Goal: Task Accomplishment & Management: Manage account settings

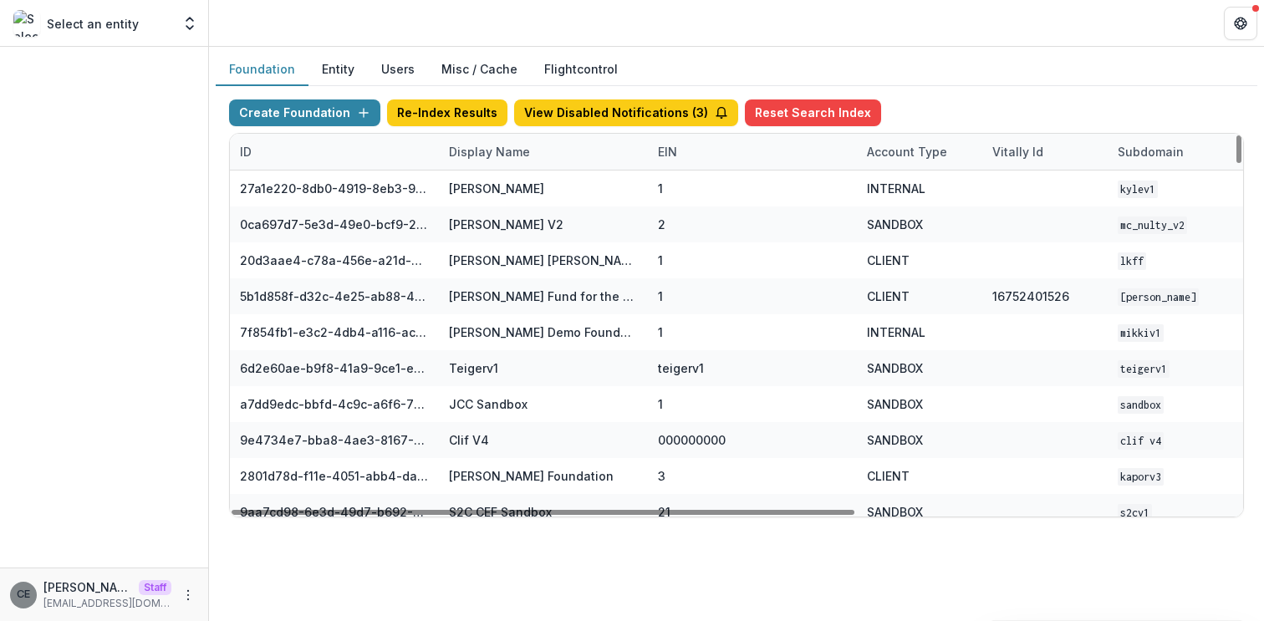
click at [483, 156] on div "Display Name" at bounding box center [489, 152] width 101 height 18
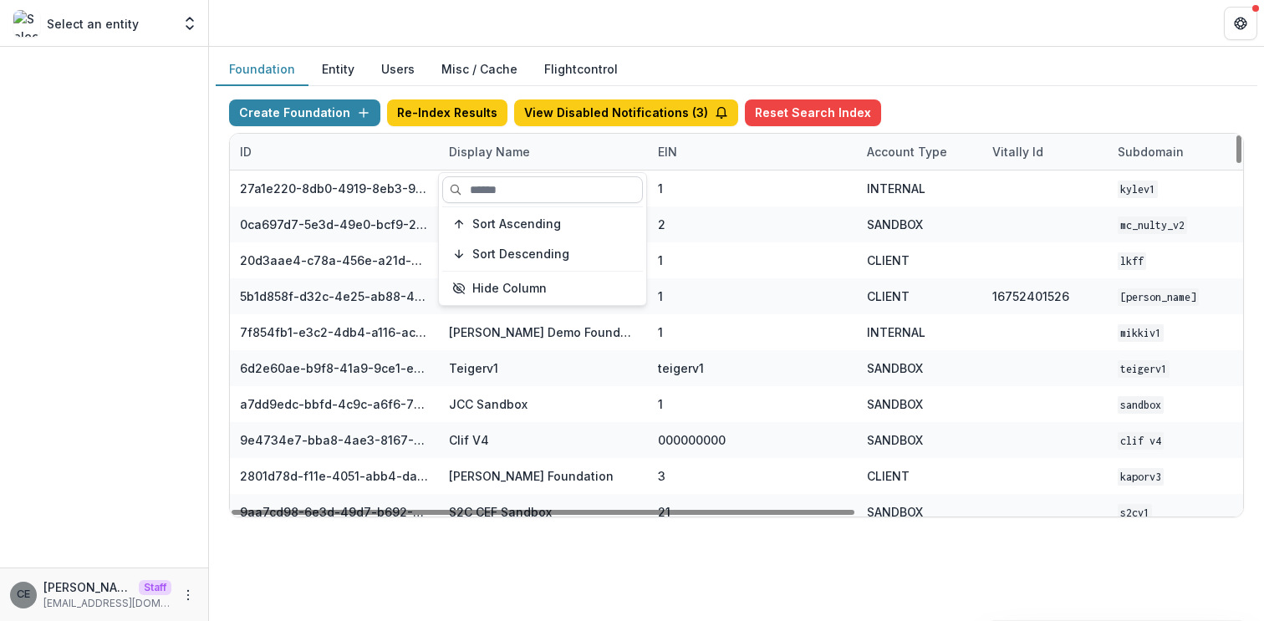
click at [483, 190] on input at bounding box center [542, 189] width 201 height 27
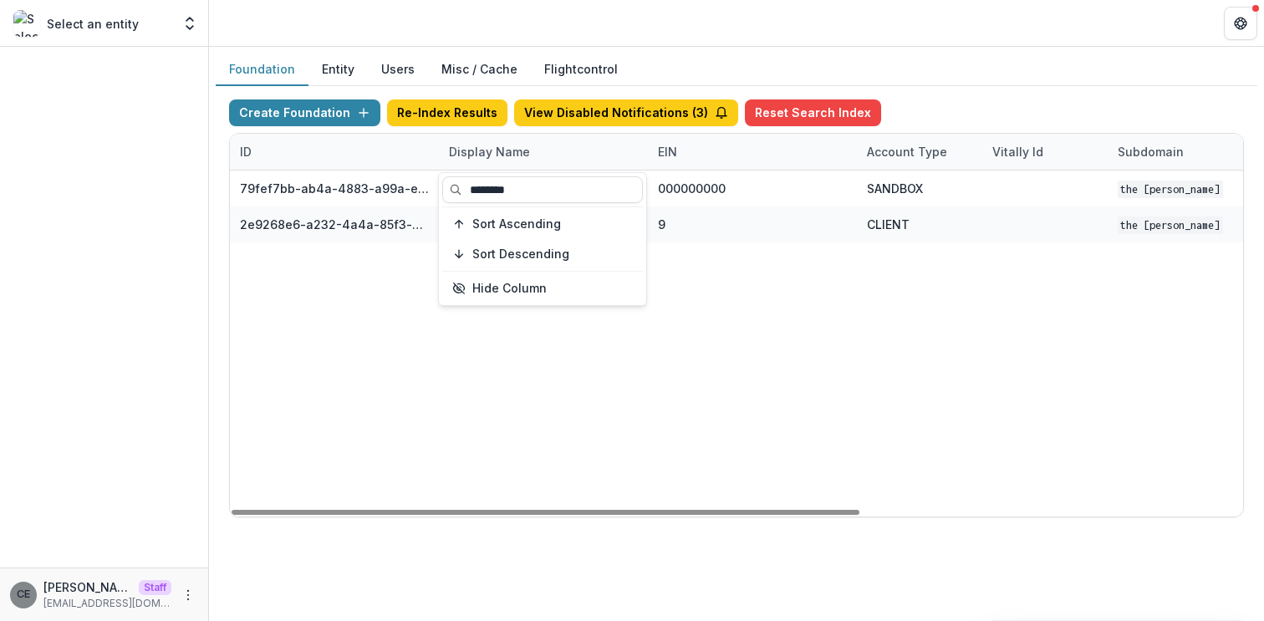
type input "********"
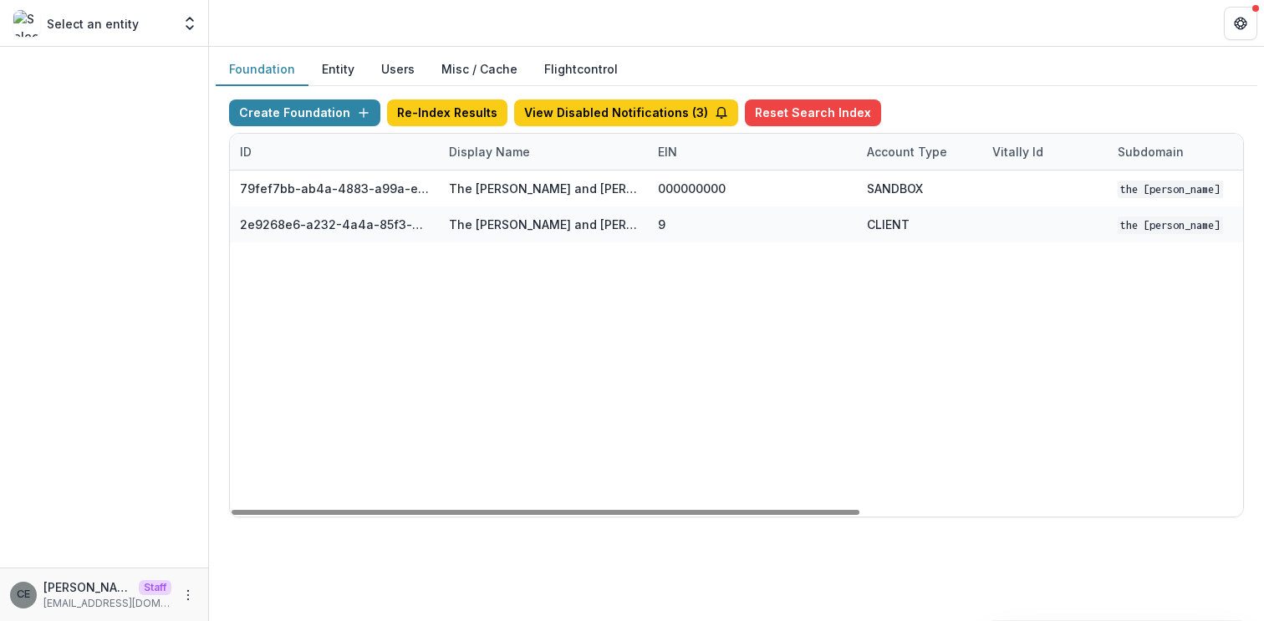
click at [704, 387] on div "79fef7bb-ab4a-4883-a99a-e2f11936830d The [PERSON_NAME] and [PERSON_NAME] Founda…" at bounding box center [1045, 344] width 1631 height 346
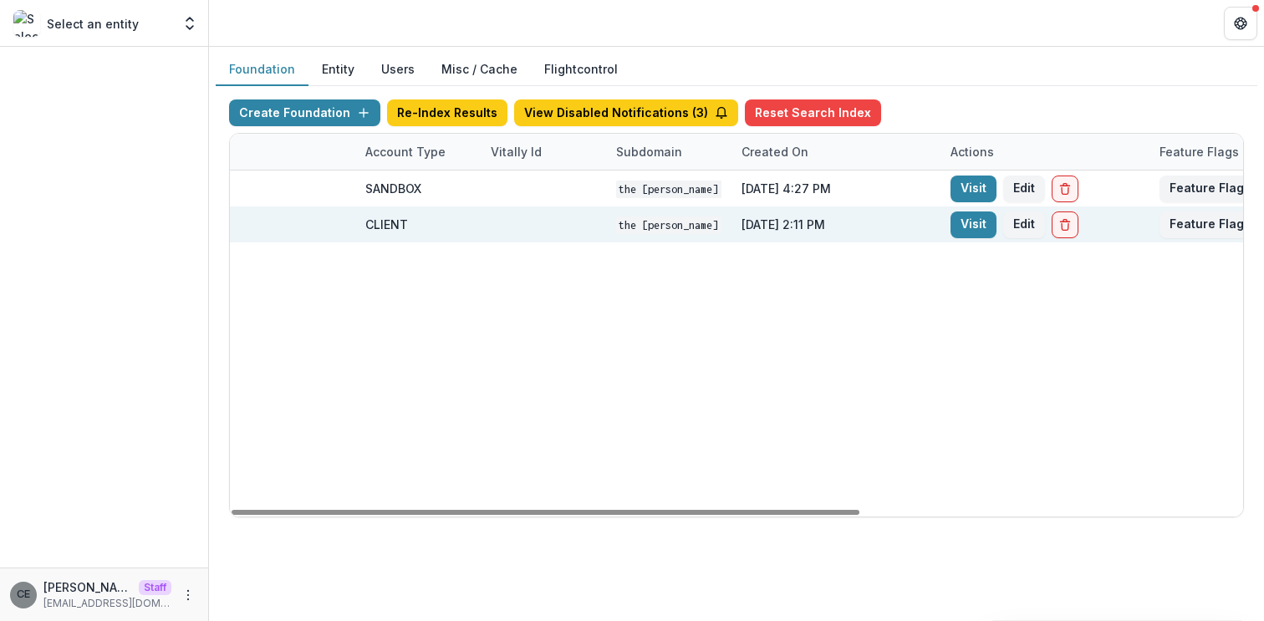
scroll to position [0, 617]
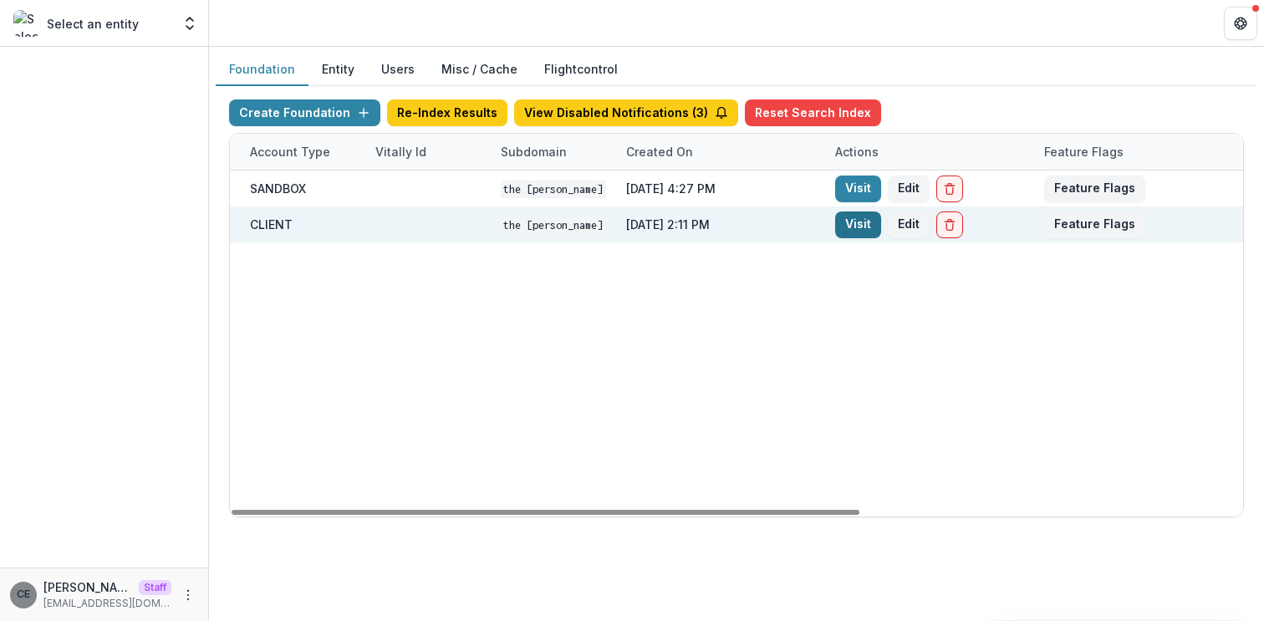
click at [853, 228] on link "Visit" at bounding box center [858, 225] width 46 height 27
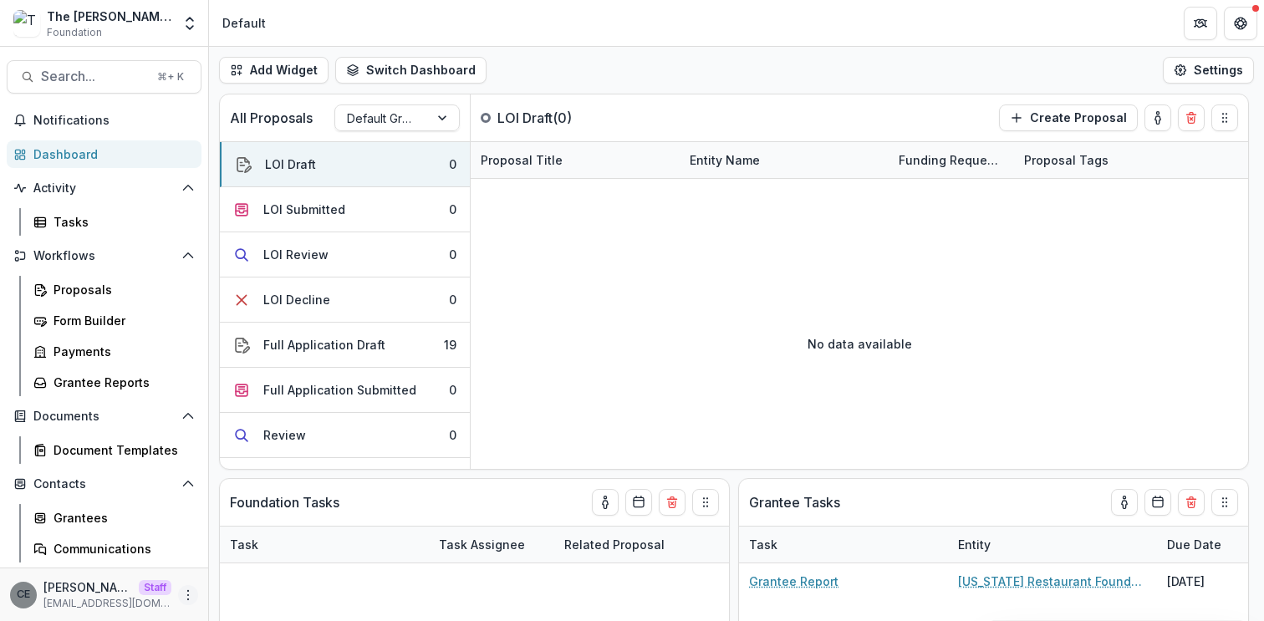
click at [181, 595] on icon "More" at bounding box center [187, 595] width 13 height 13
click at [253, 554] on link "User Settings" at bounding box center [293, 560] width 179 height 28
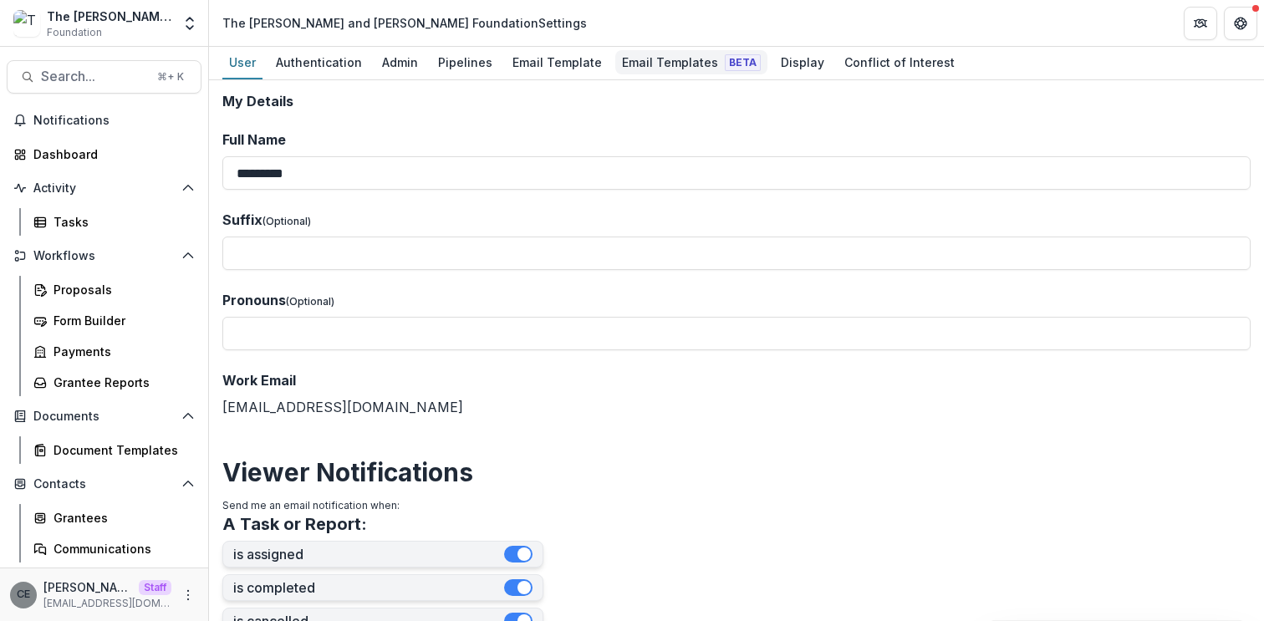
click at [635, 68] on div "Email Templates Beta" at bounding box center [691, 62] width 152 height 24
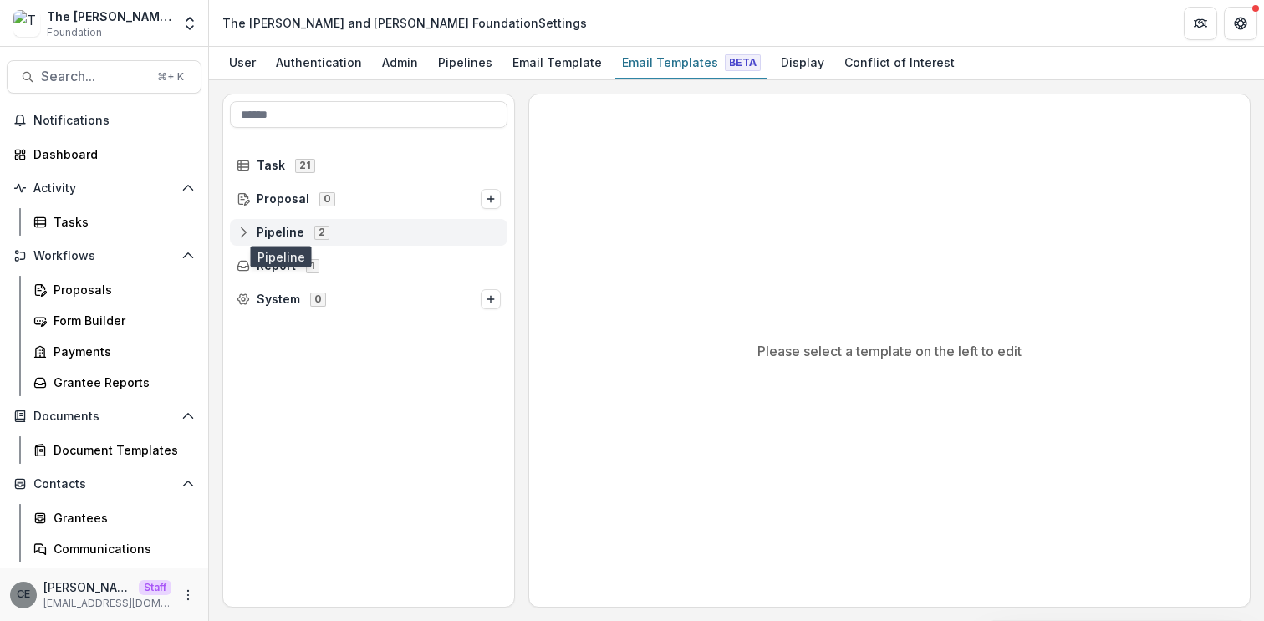
click at [284, 237] on span "Pipeline" at bounding box center [281, 233] width 48 height 14
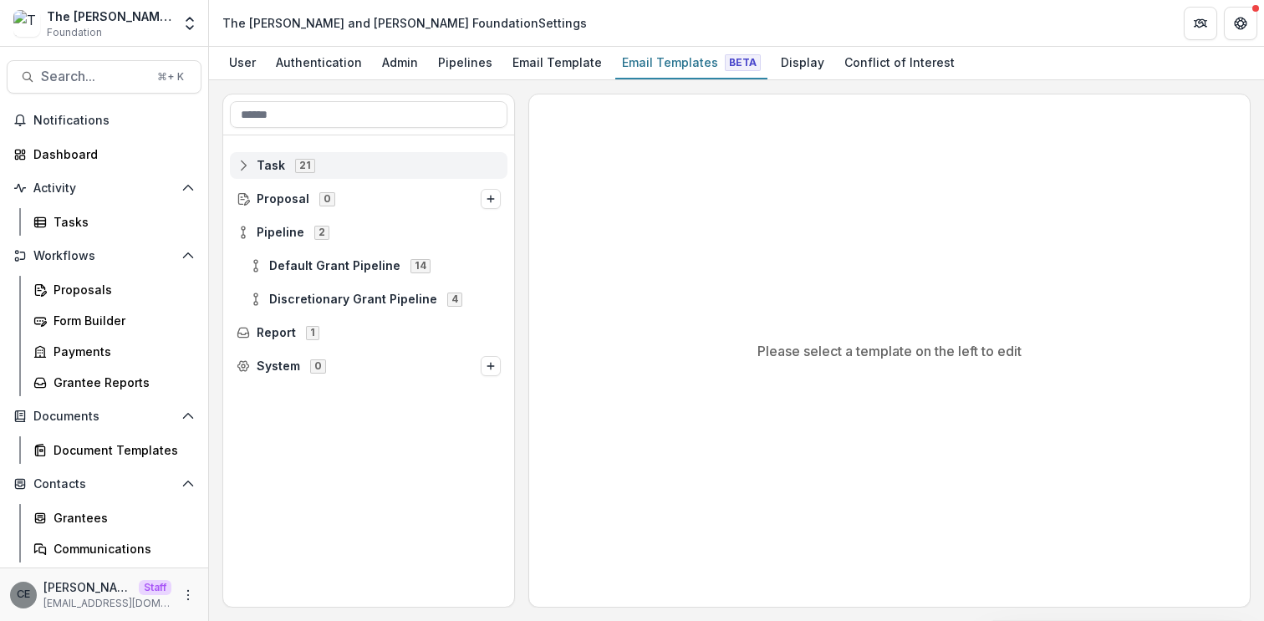
click at [278, 171] on span "Task" at bounding box center [271, 166] width 28 height 14
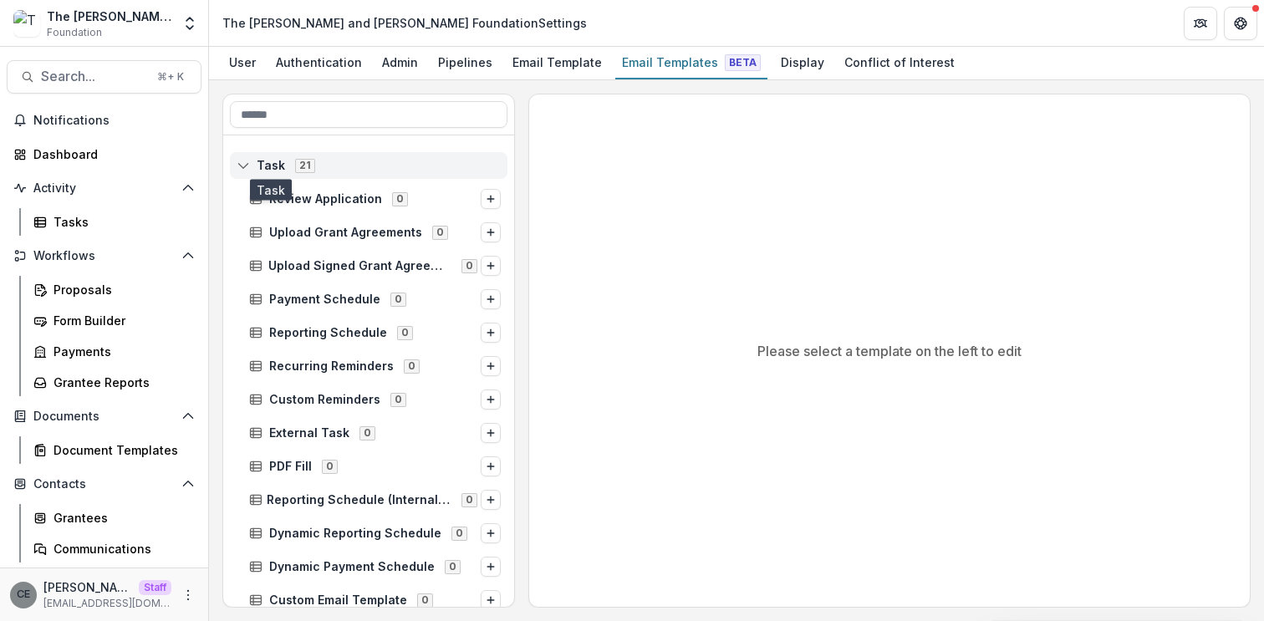
click at [258, 164] on span "Task" at bounding box center [271, 166] width 28 height 14
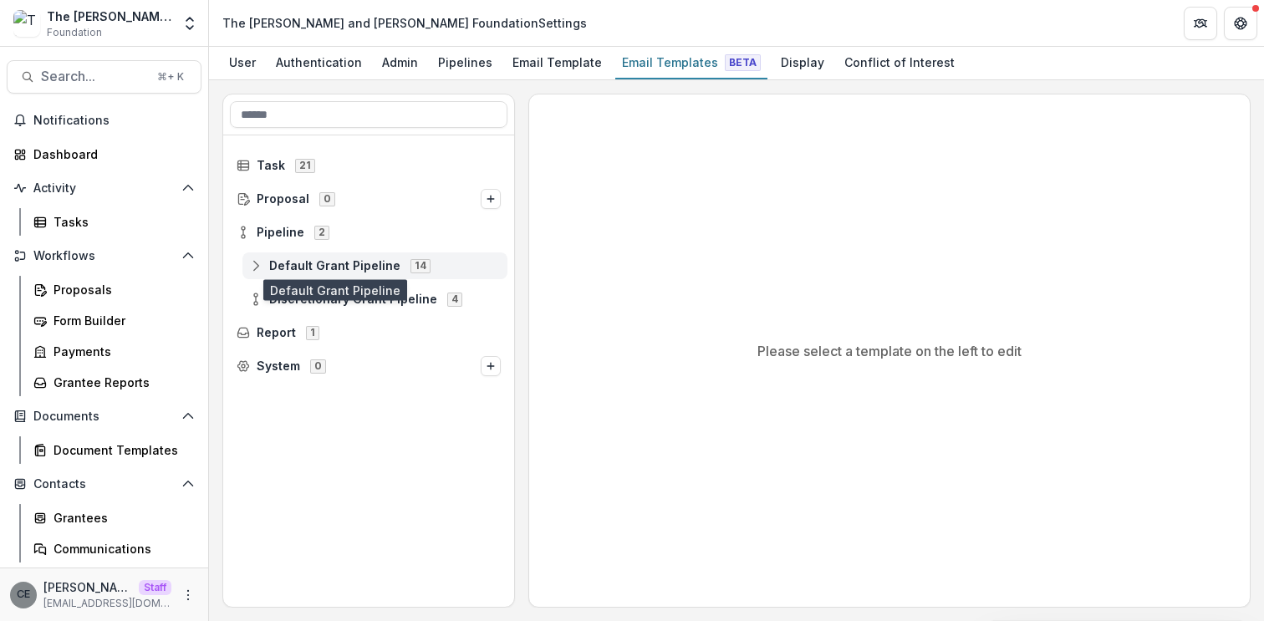
click at [306, 266] on span "Default Grant Pipeline" at bounding box center [334, 266] width 131 height 14
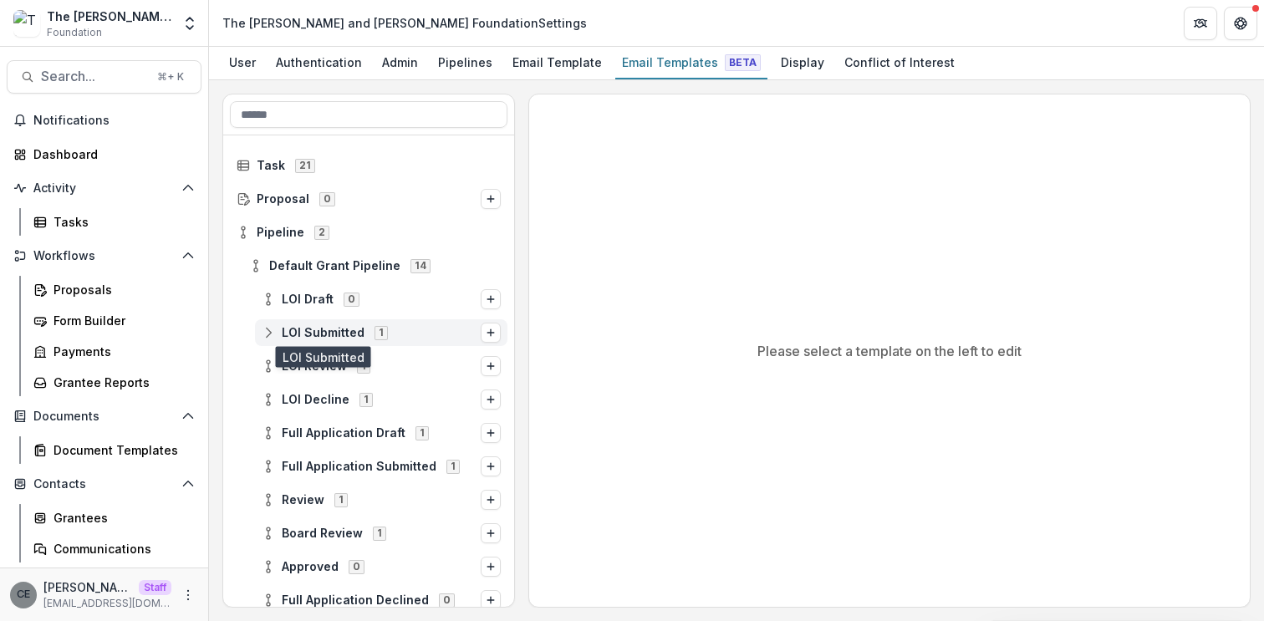
click at [314, 334] on span "LOI Submitted" at bounding box center [323, 333] width 83 height 14
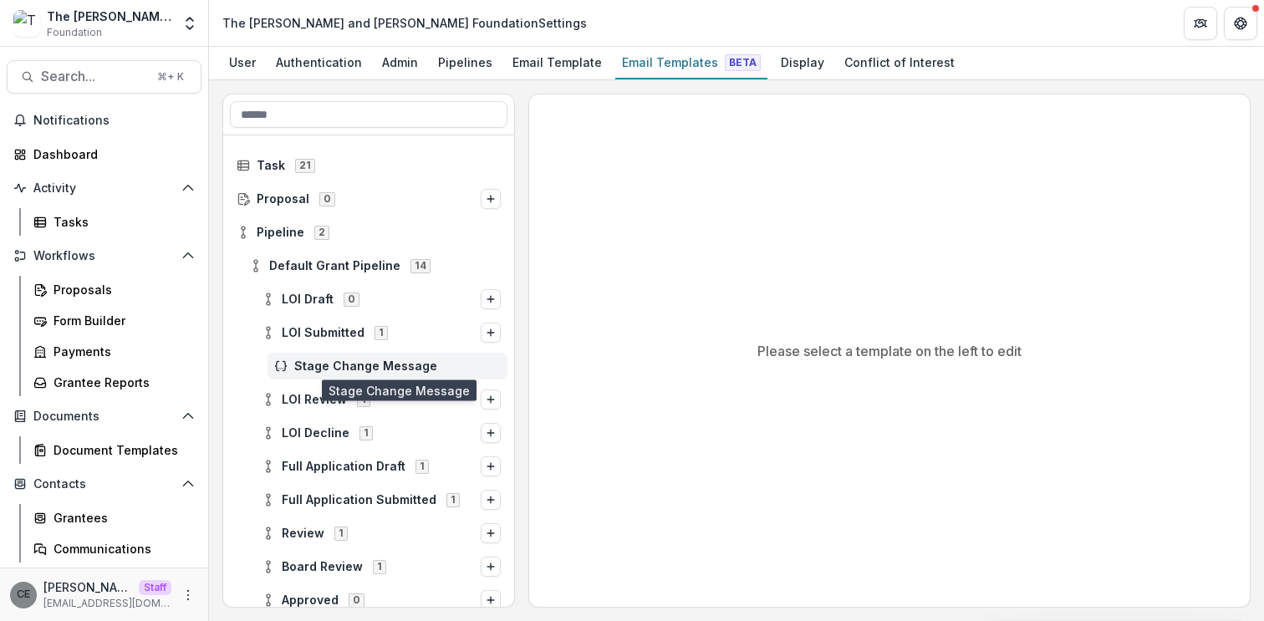
click at [328, 368] on span "Stage Change Message" at bounding box center [397, 367] width 207 height 14
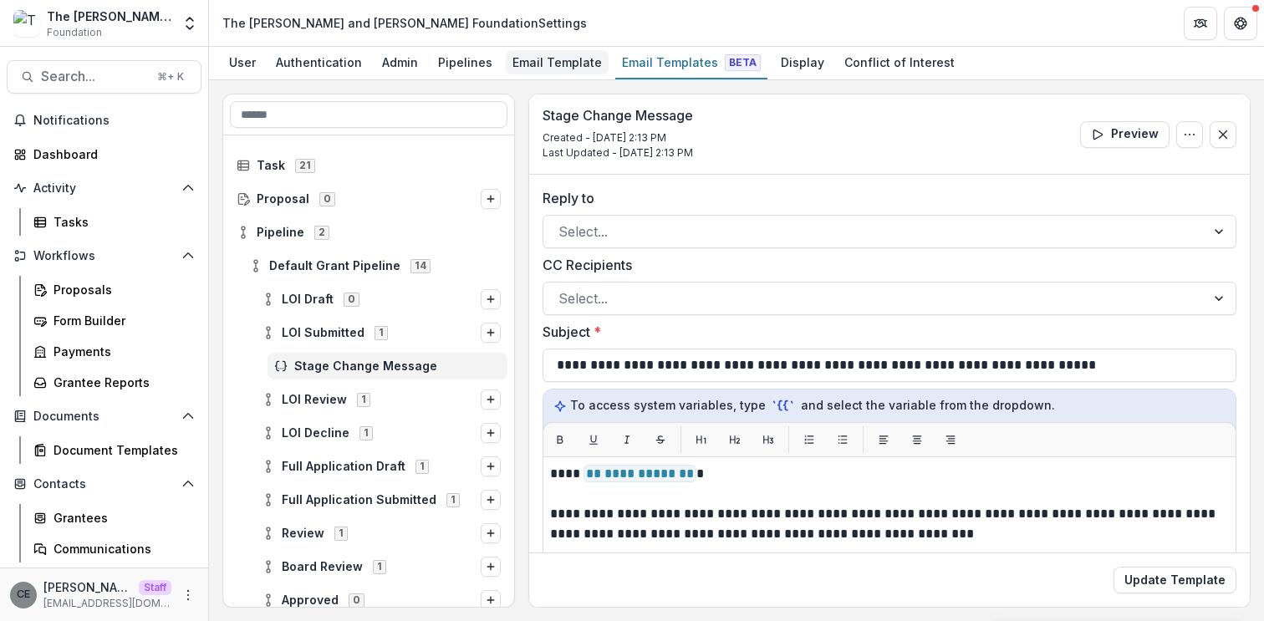
click at [573, 66] on div "Email Template" at bounding box center [557, 62] width 103 height 24
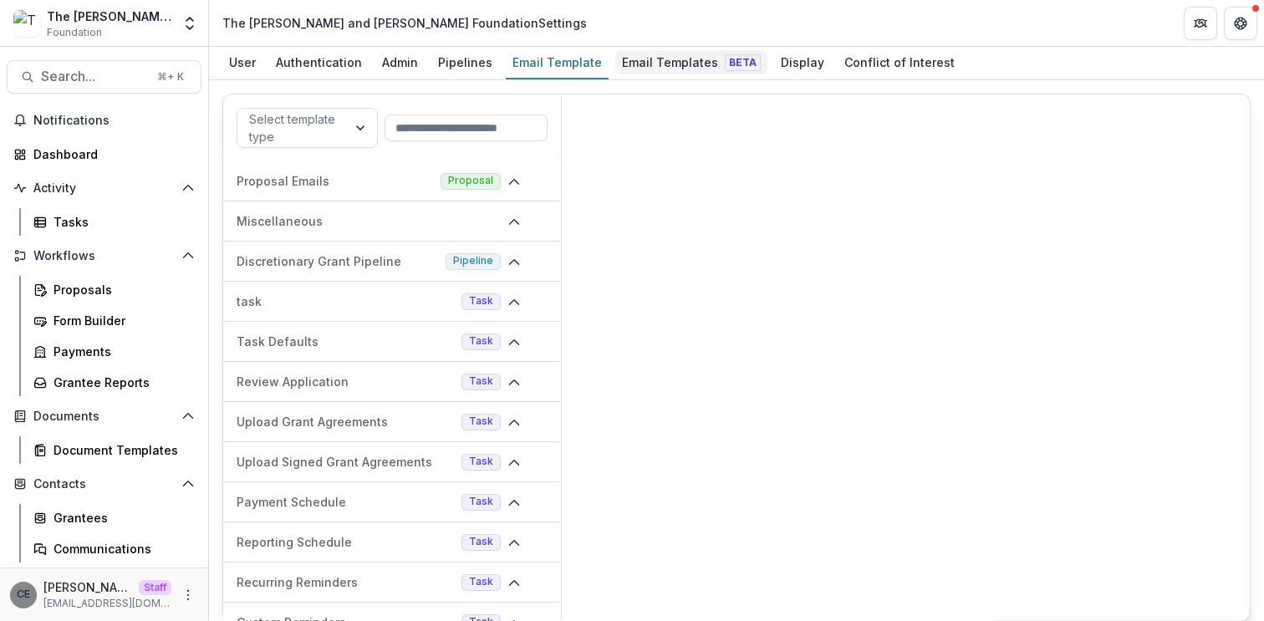
click at [643, 65] on div "Email Templates Beta" at bounding box center [691, 62] width 152 height 24
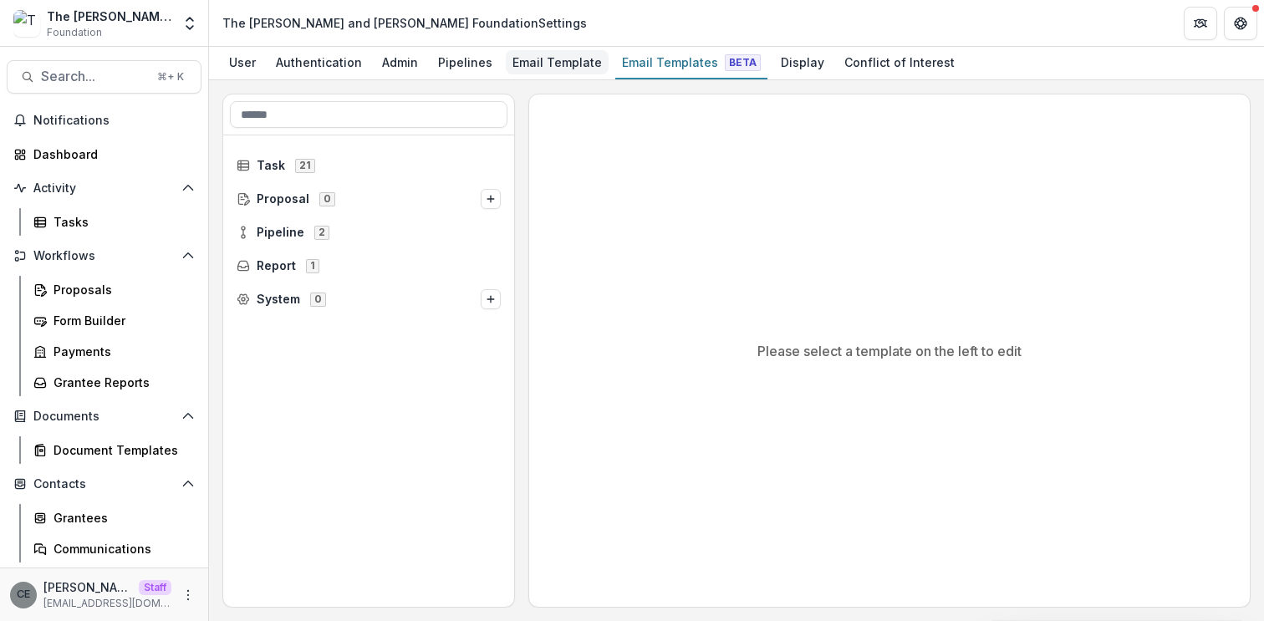
click at [570, 67] on div "Email Template" at bounding box center [557, 62] width 103 height 24
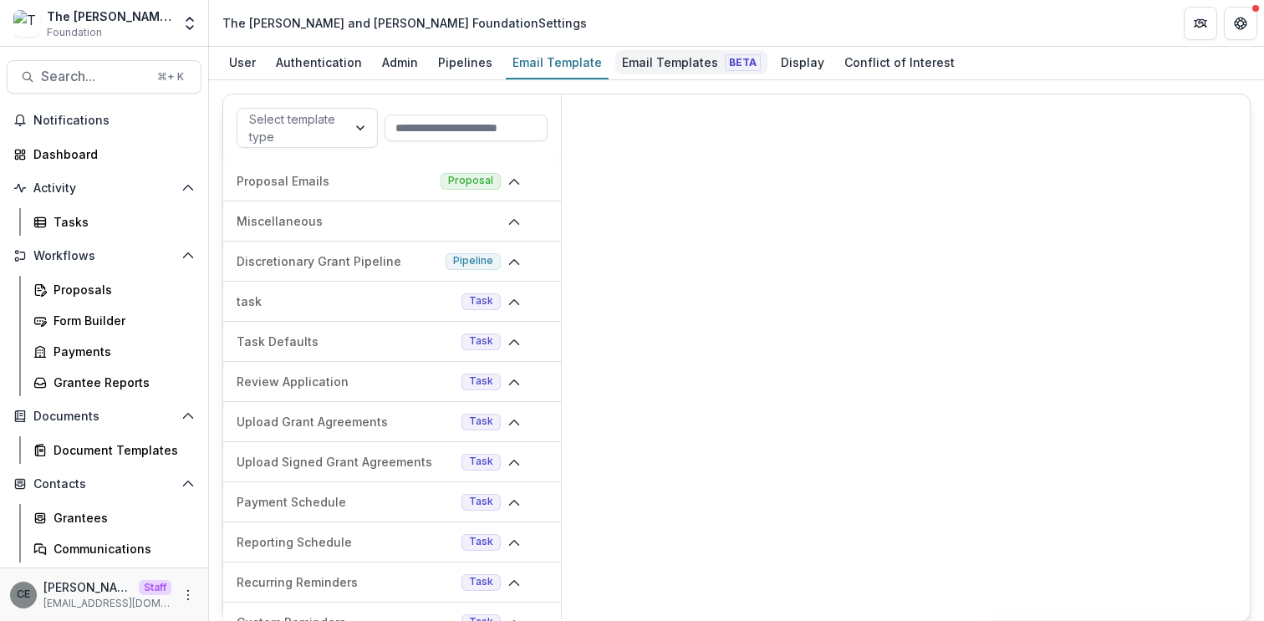
click at [648, 64] on div "Email Templates Beta" at bounding box center [691, 62] width 152 height 24
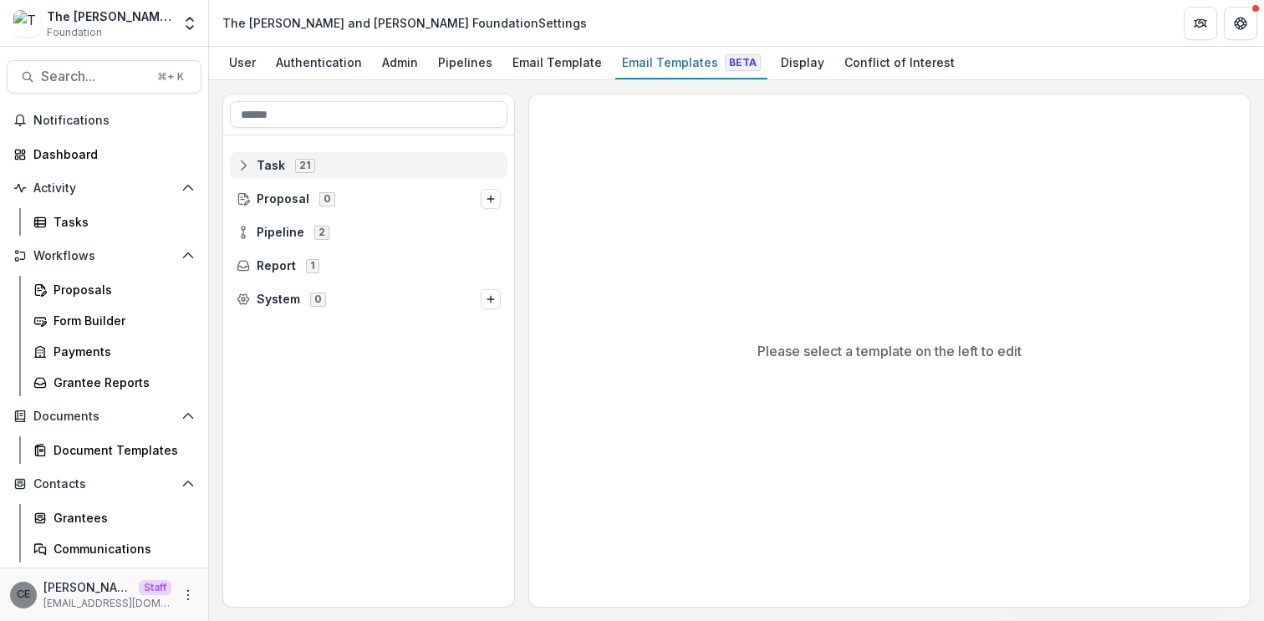
click at [277, 163] on span "Task" at bounding box center [271, 166] width 28 height 14
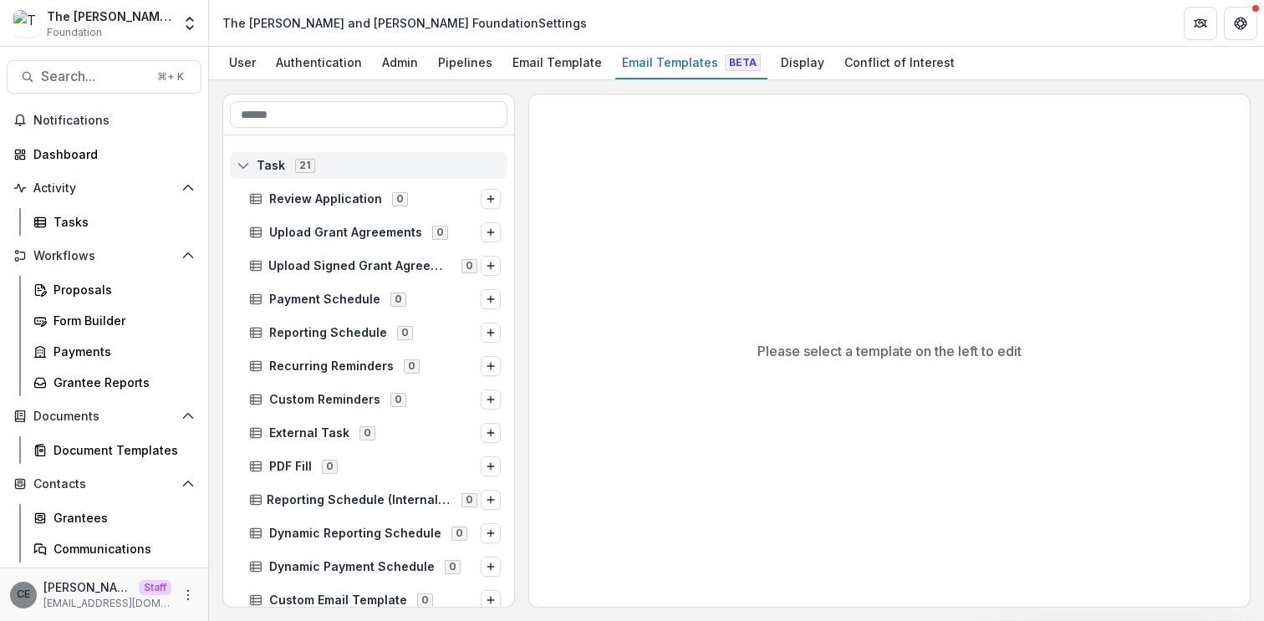
click at [277, 163] on span "Task" at bounding box center [271, 166] width 28 height 14
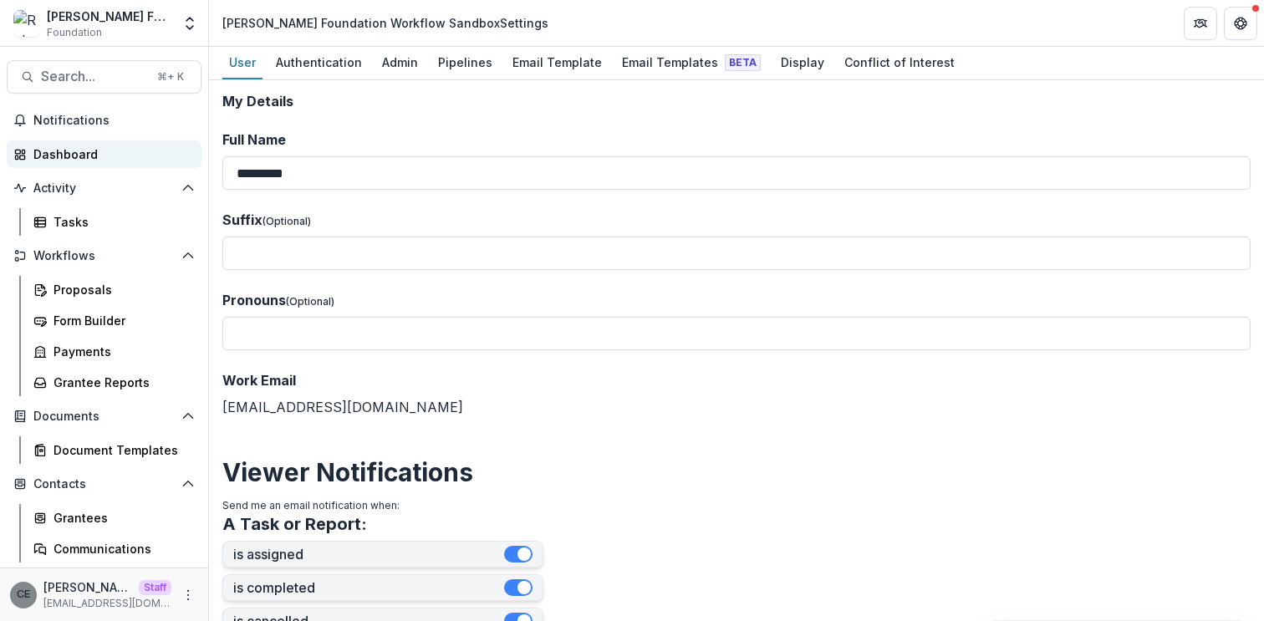
click at [103, 148] on div "Dashboard" at bounding box center [110, 155] width 155 height 18
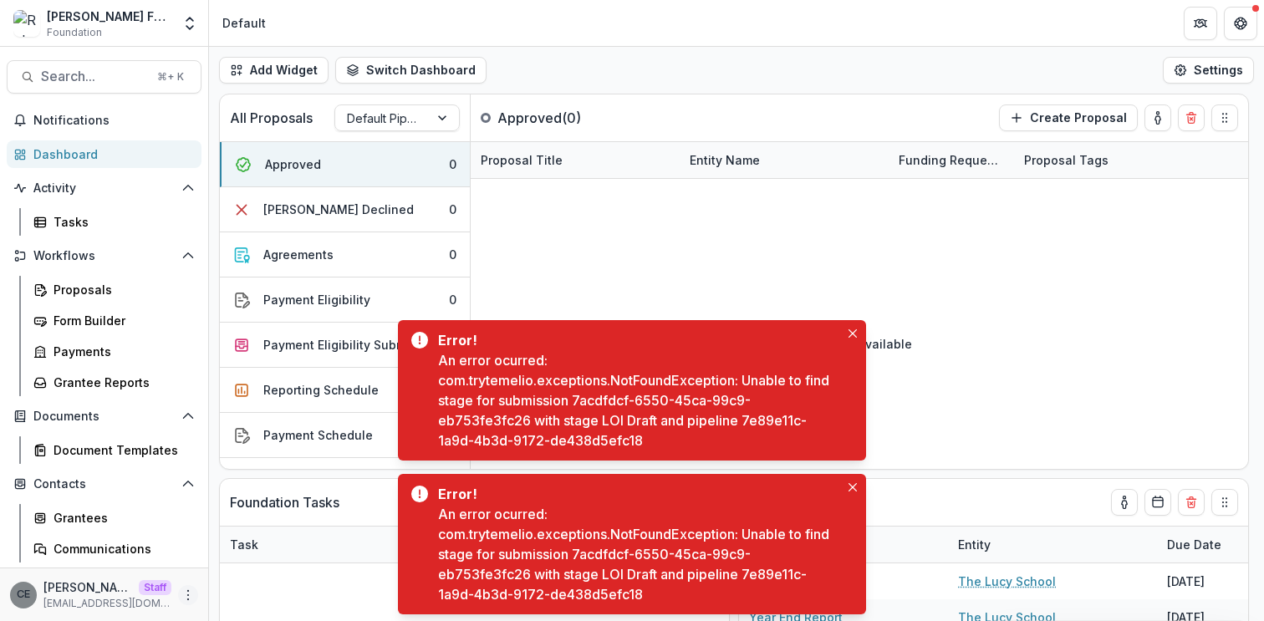
click at [188, 600] on circle "More" at bounding box center [188, 599] width 1 height 1
click at [229, 556] on link "User Settings" at bounding box center [293, 560] width 179 height 28
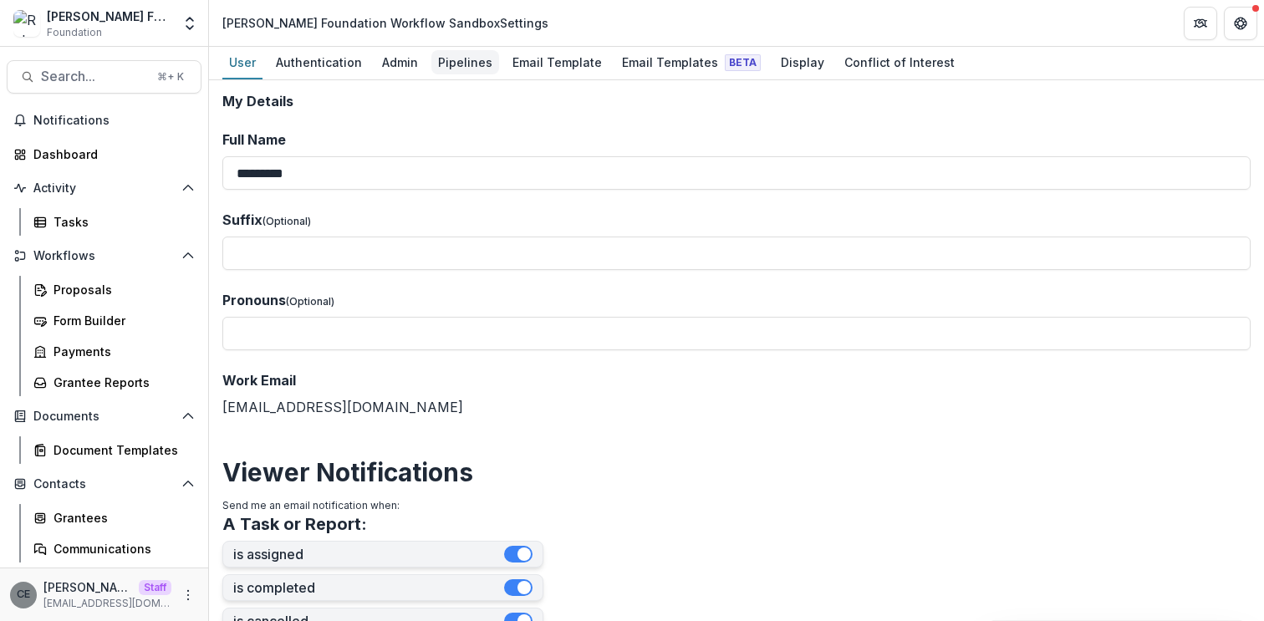
click at [451, 65] on div "Pipelines" at bounding box center [465, 62] width 68 height 24
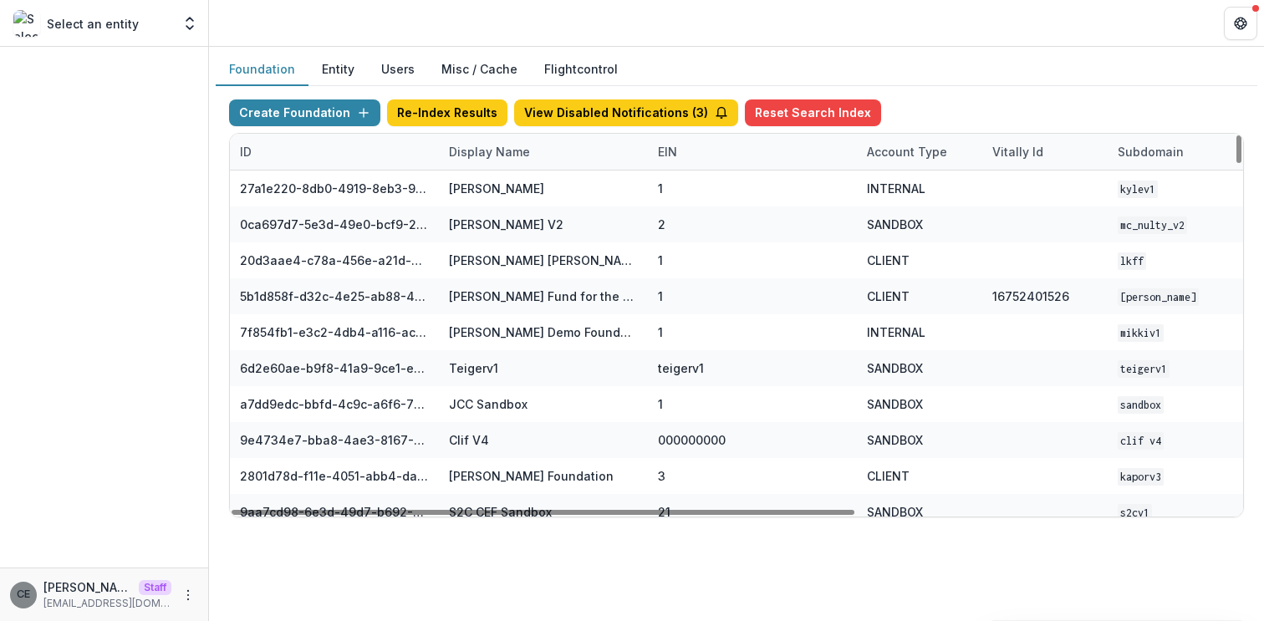
click at [533, 153] on div "Display Name" at bounding box center [489, 152] width 101 height 18
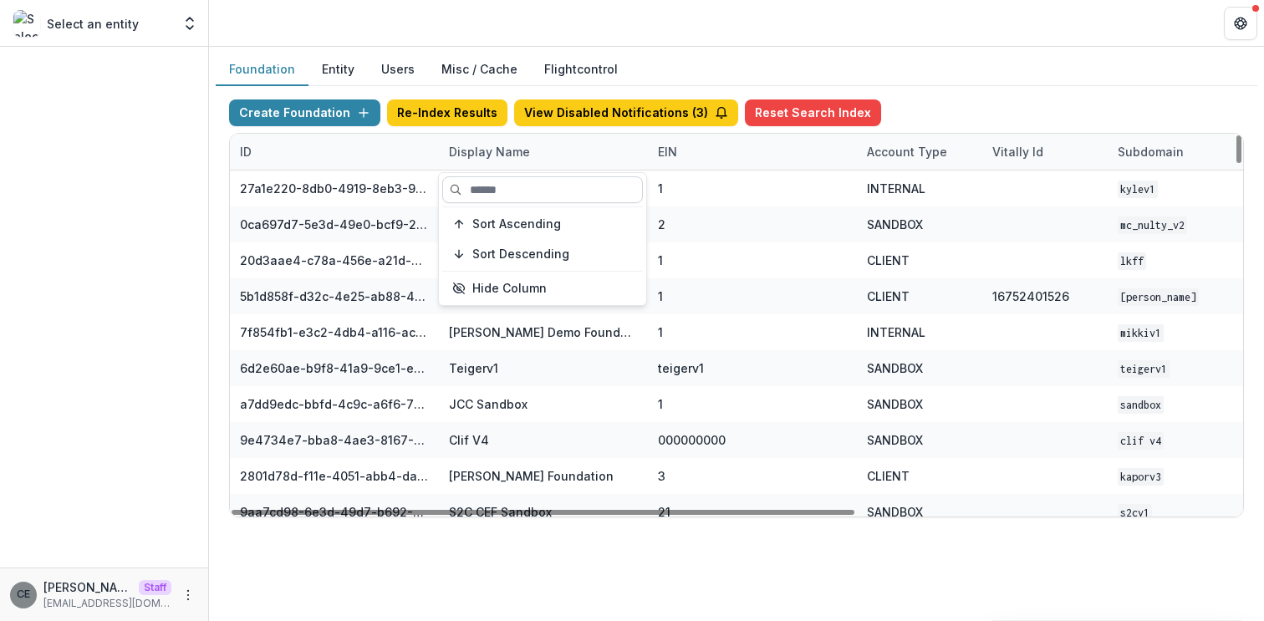
click at [513, 181] on input at bounding box center [542, 189] width 201 height 27
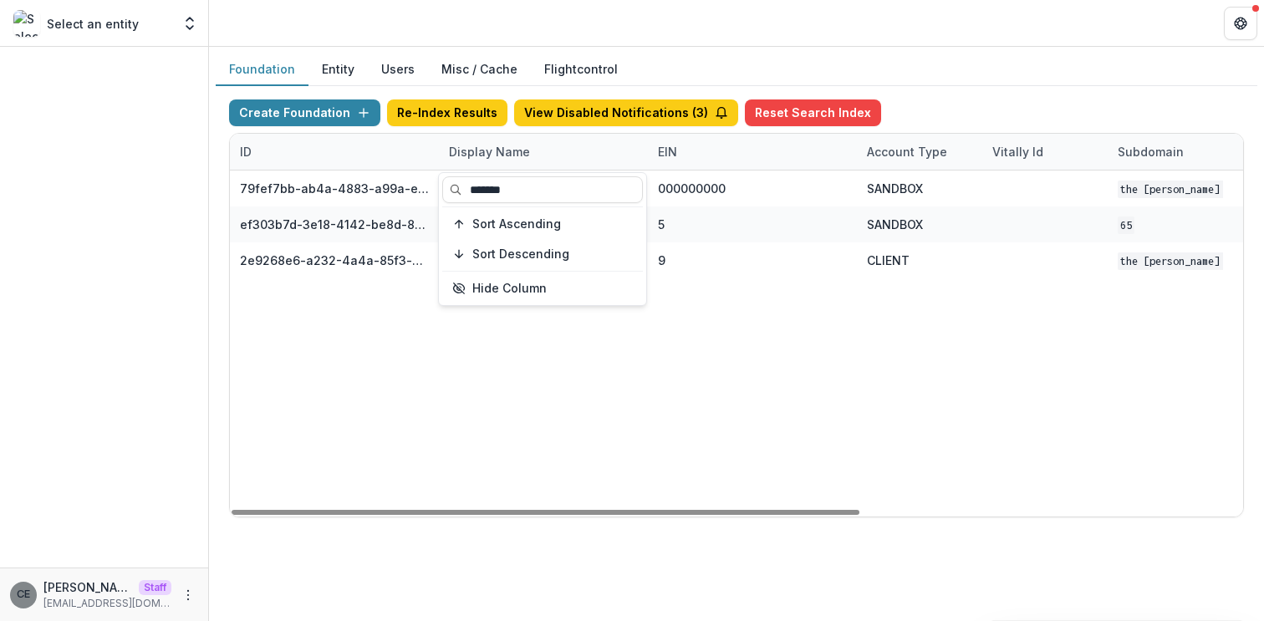
type input "*******"
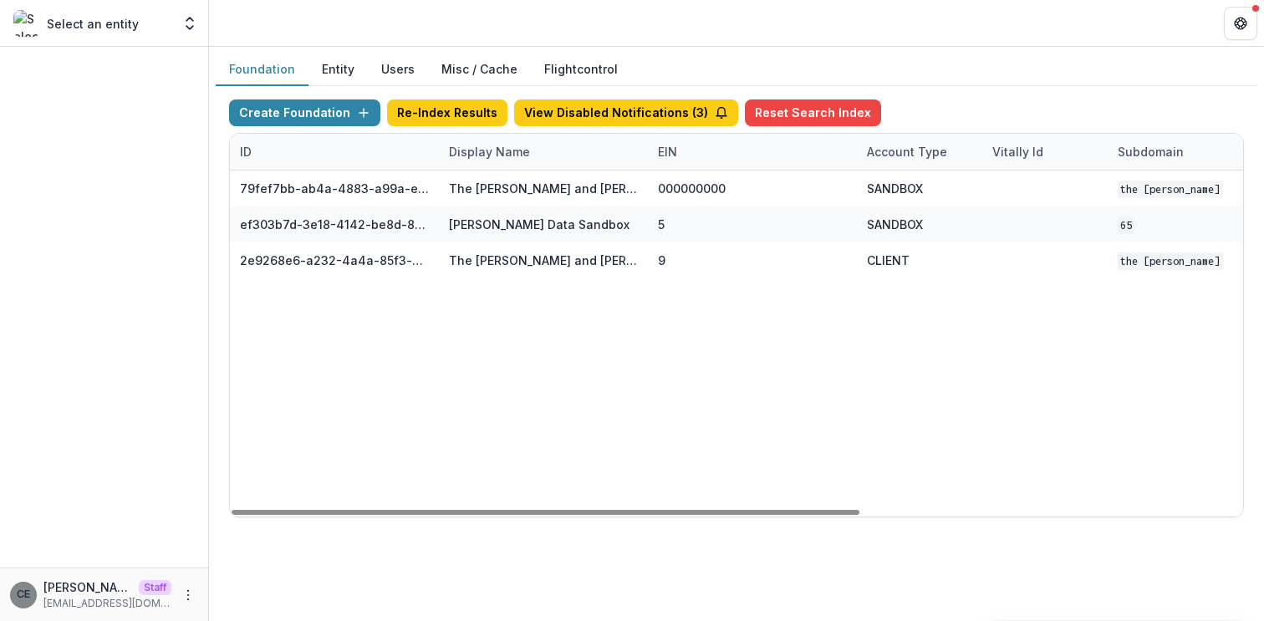
click at [619, 410] on div "79fef7bb-ab4a-4883-a99a-e2f11936830d The Carol and James Collins Foundation Wor…" at bounding box center [1045, 344] width 1631 height 346
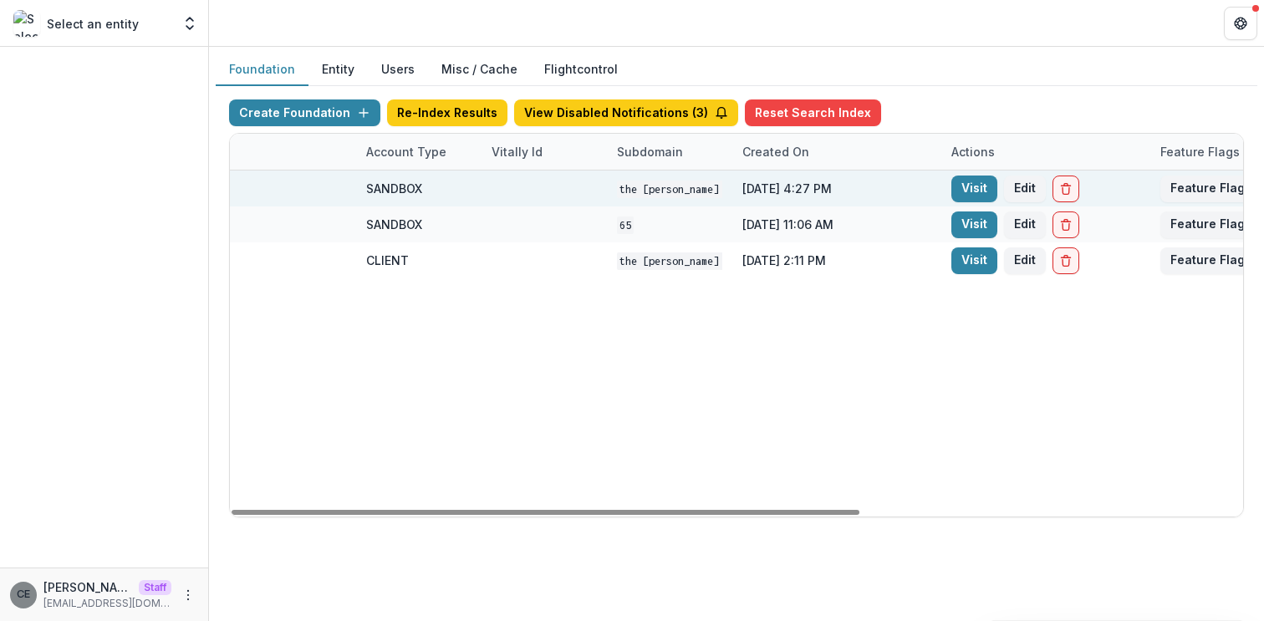
scroll to position [0, 617]
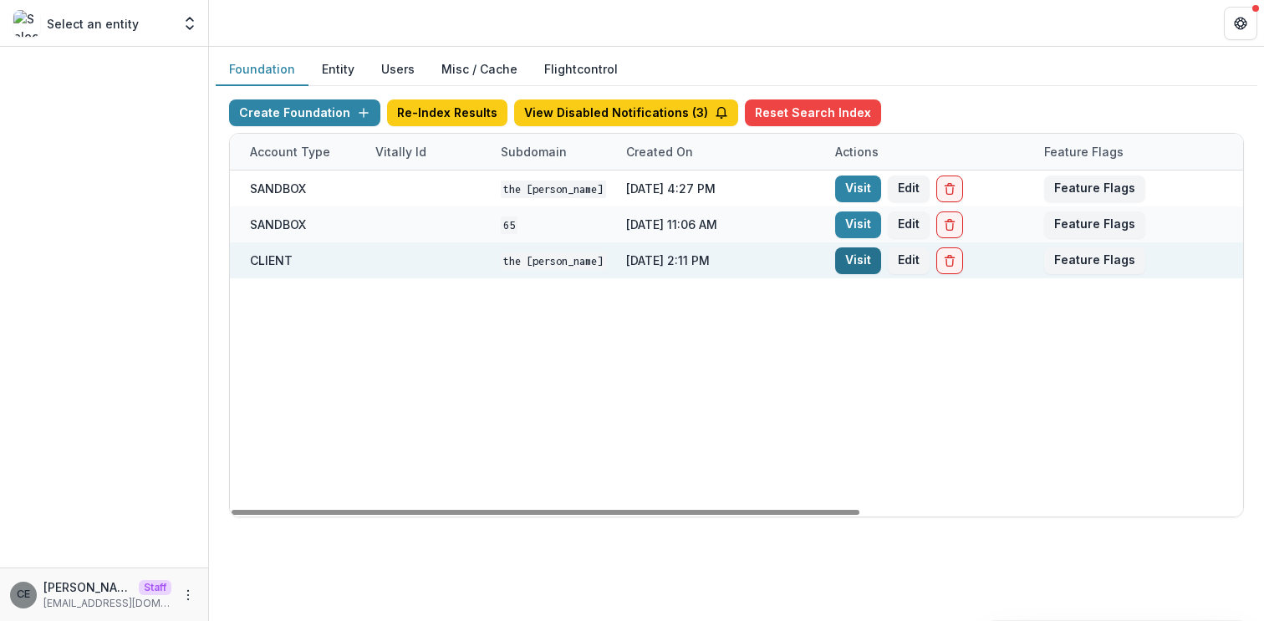
click at [860, 268] on link "Visit" at bounding box center [858, 261] width 46 height 27
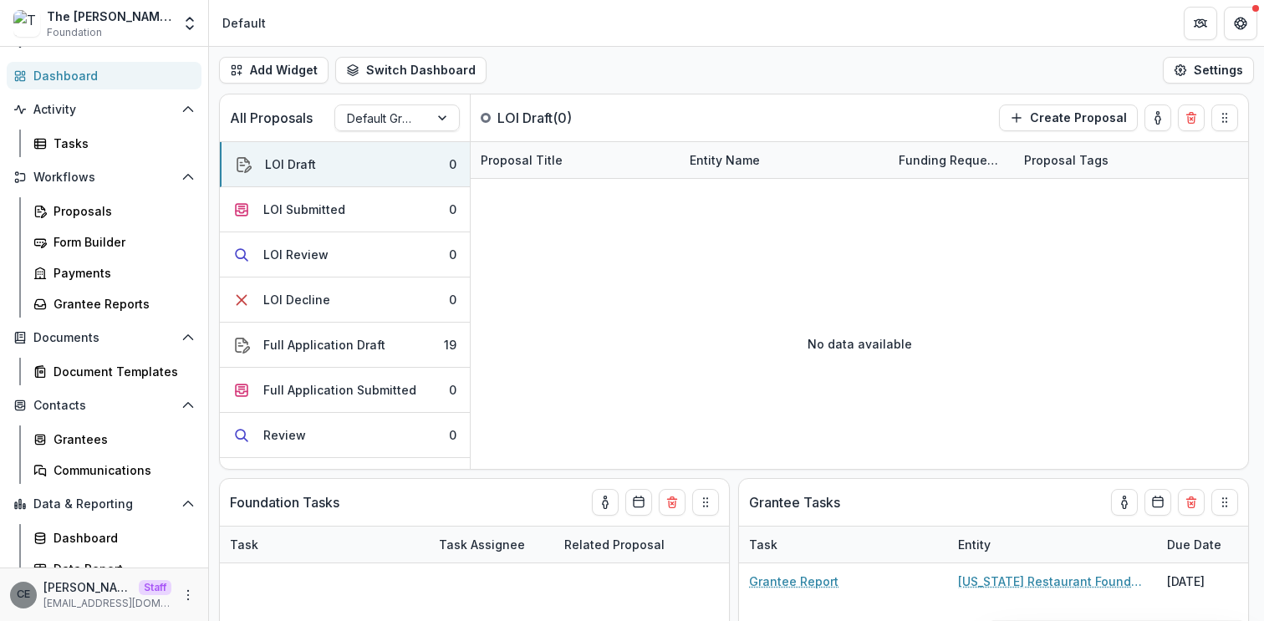
scroll to position [94, 0]
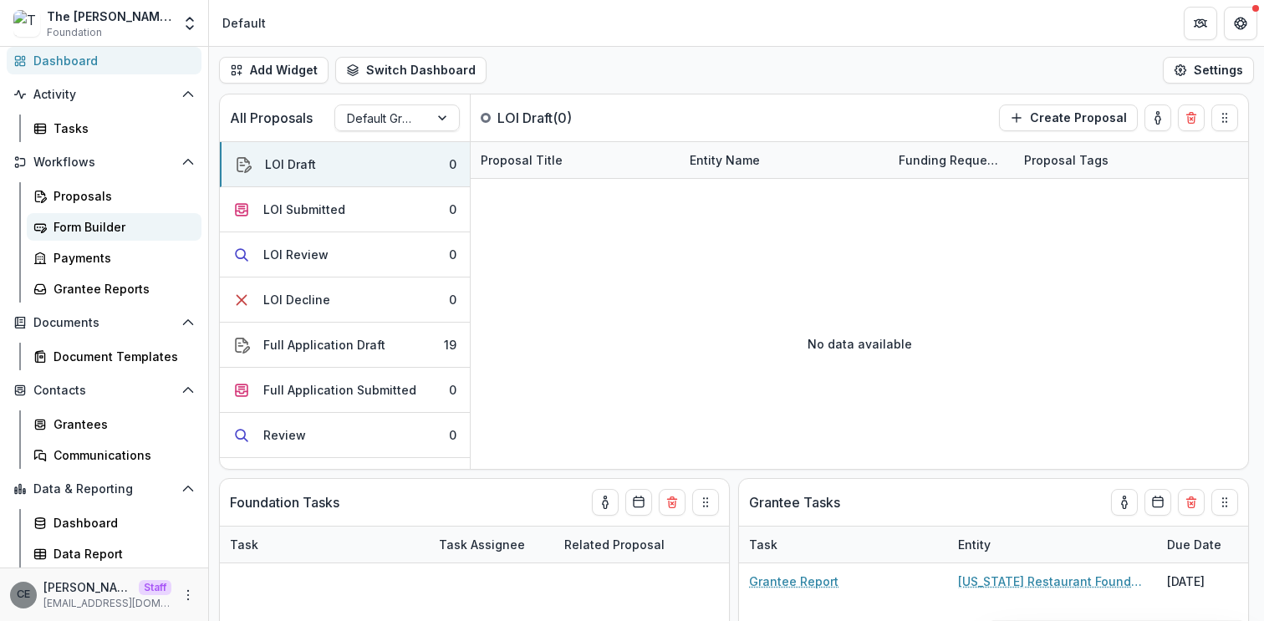
click at [101, 219] on div "Form Builder" at bounding box center [121, 227] width 135 height 18
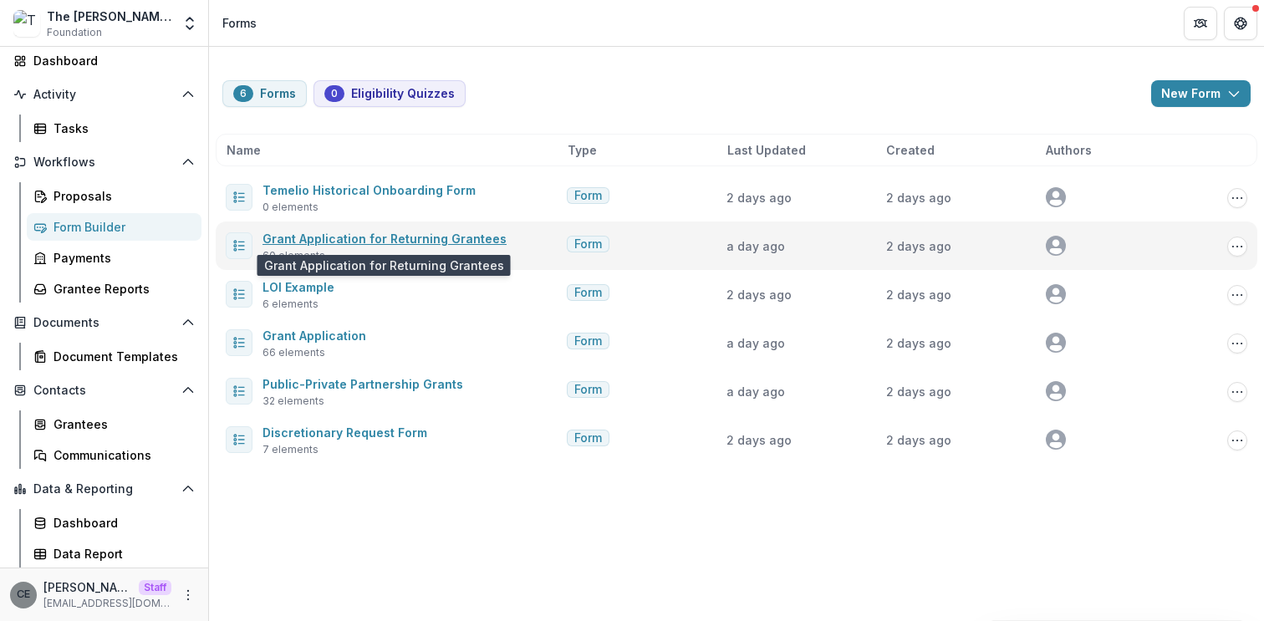
click at [370, 242] on link "Grant Application for Returning Grantees" at bounding box center [385, 239] width 244 height 14
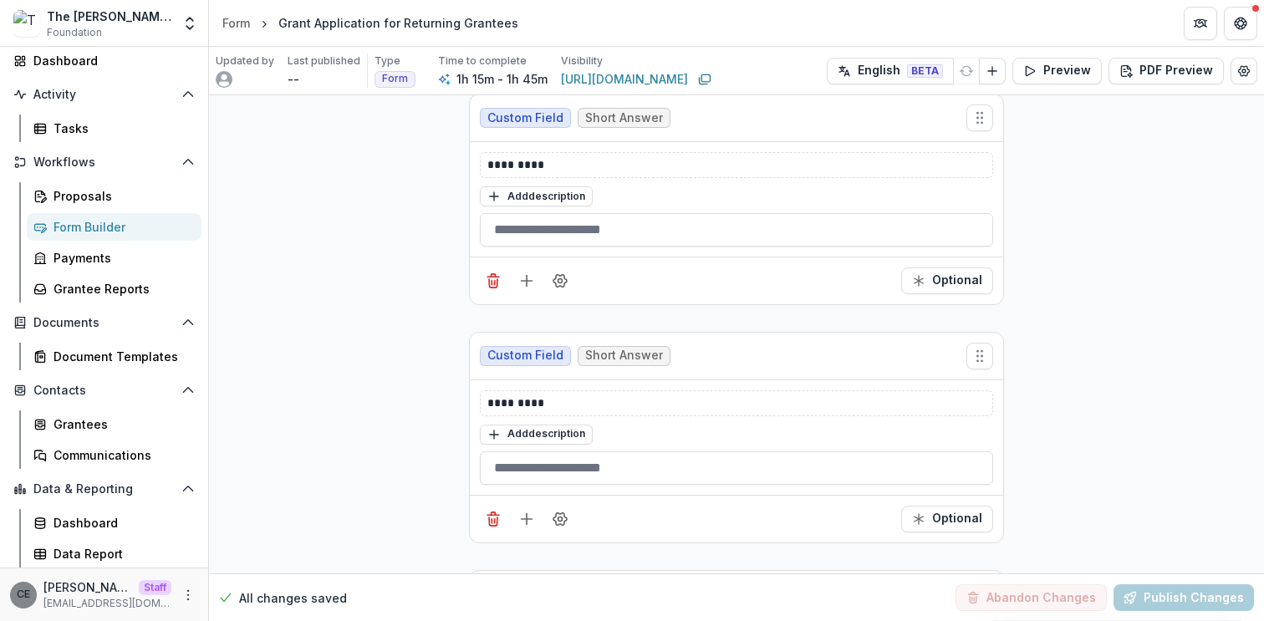
scroll to position [18190, 0]
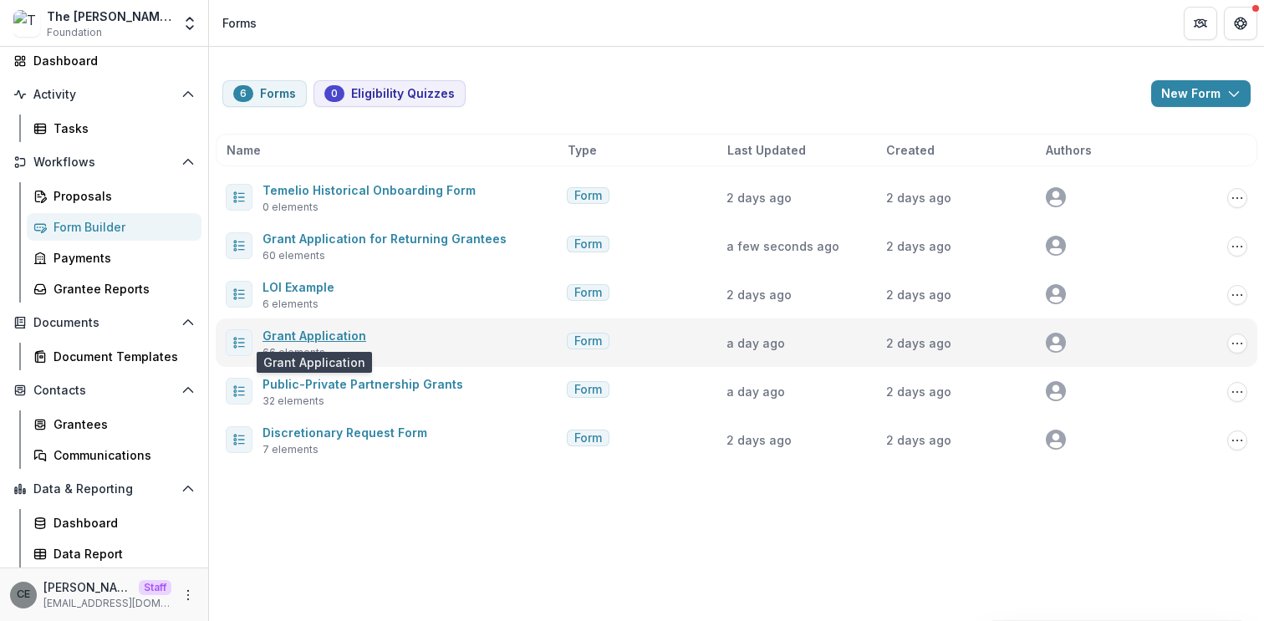
click at [344, 334] on link "Grant Application" at bounding box center [315, 336] width 104 height 14
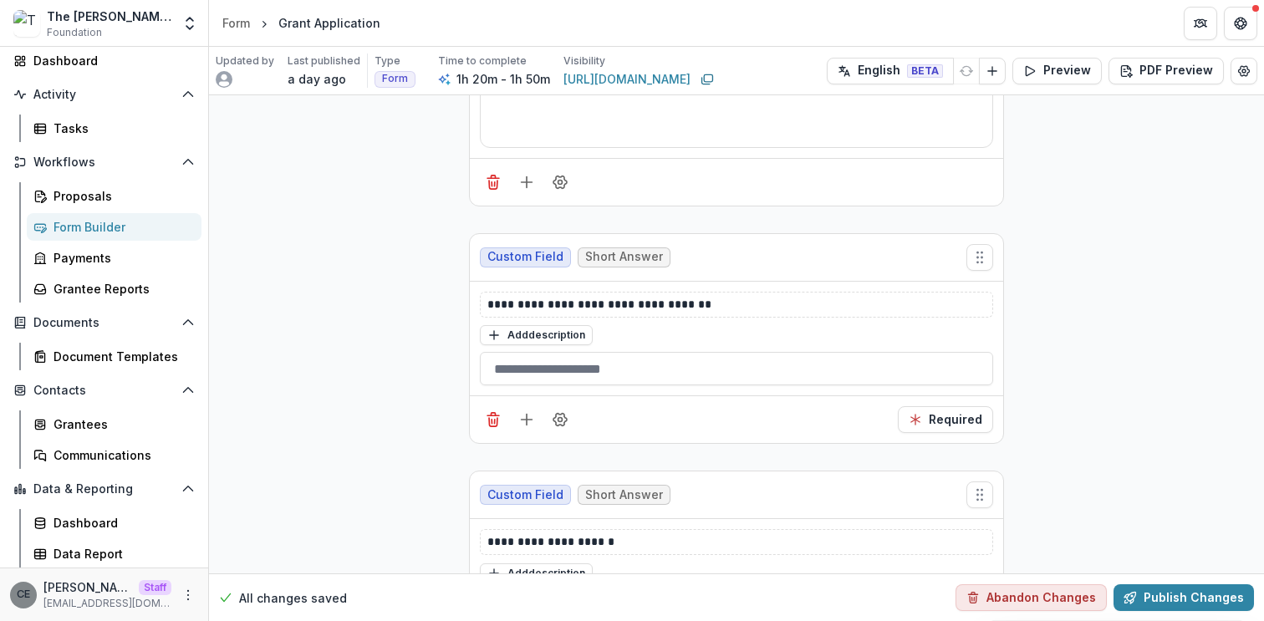
scroll to position [18299, 0]
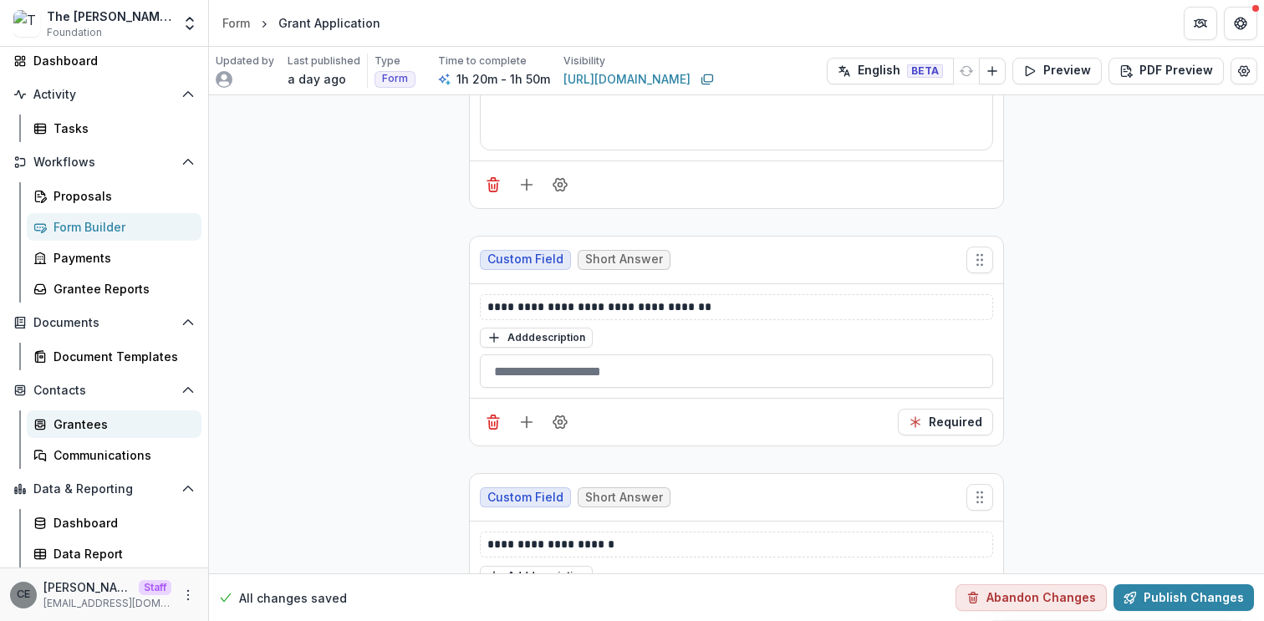
click at [75, 421] on div "Grantees" at bounding box center [121, 425] width 135 height 18
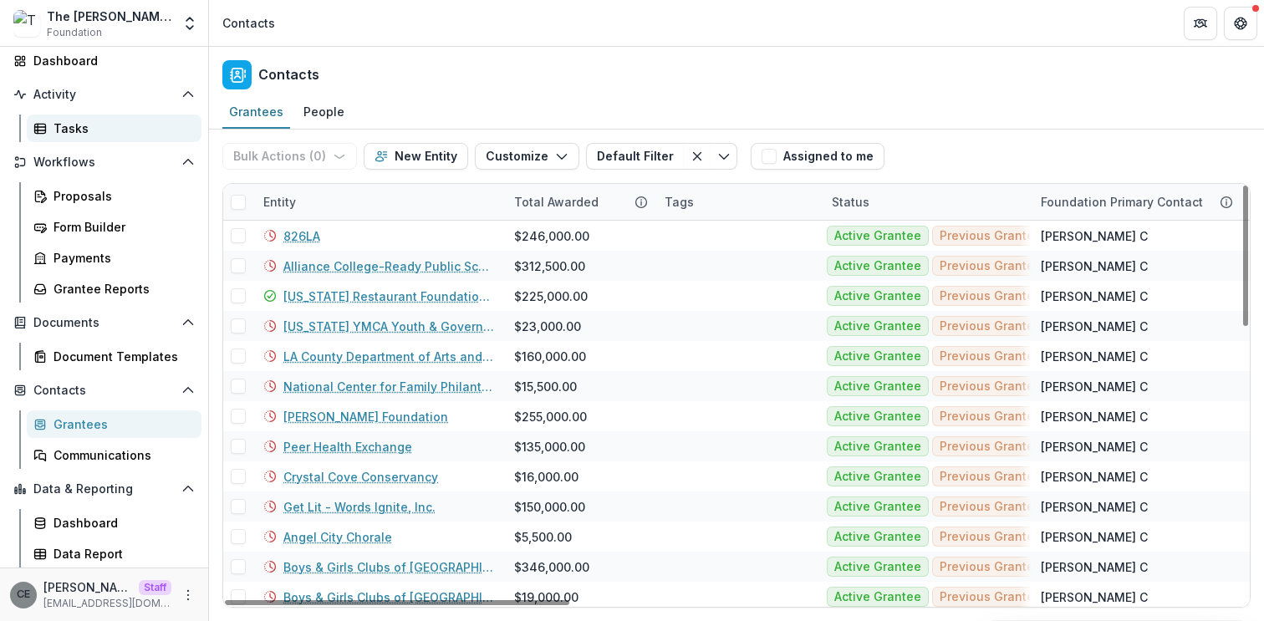
click at [68, 129] on div "Tasks" at bounding box center [121, 129] width 135 height 18
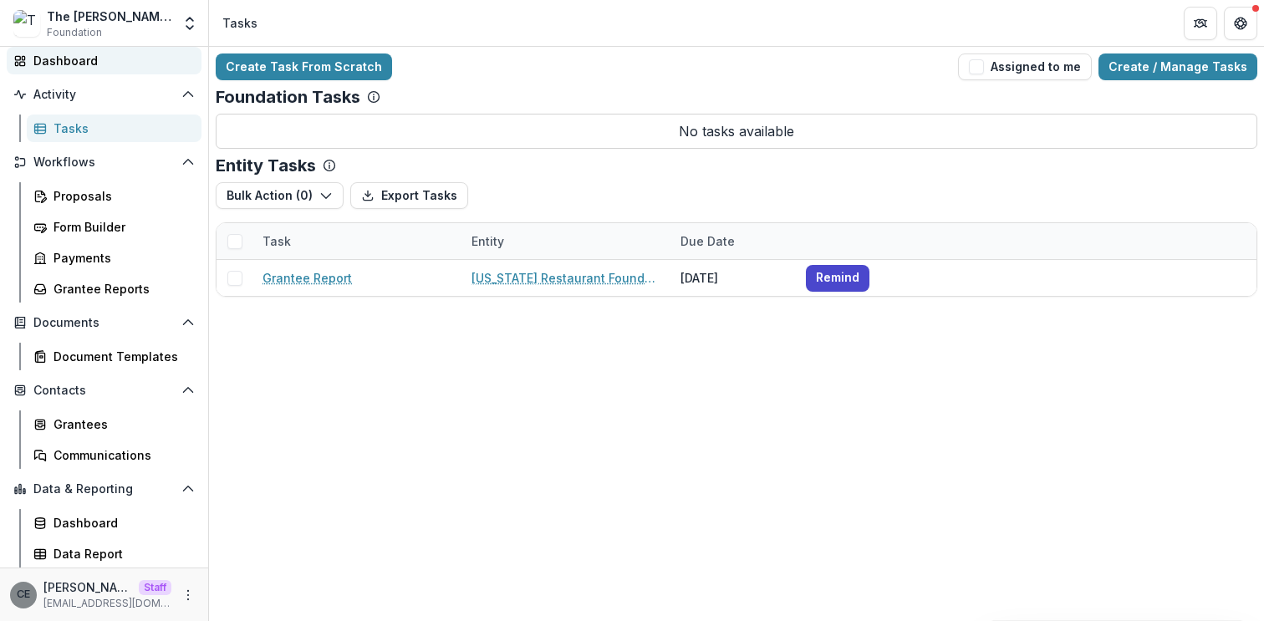
click at [73, 54] on div "Dashboard" at bounding box center [110, 61] width 155 height 18
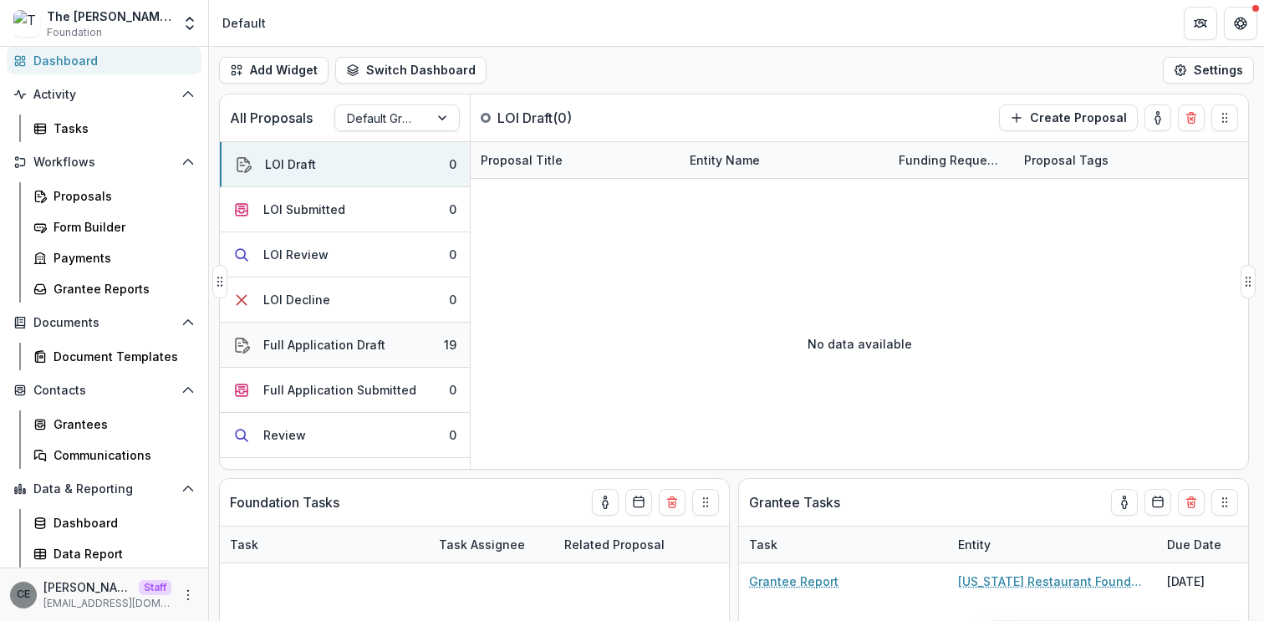
click at [360, 351] on div "Full Application Draft" at bounding box center [324, 345] width 122 height 18
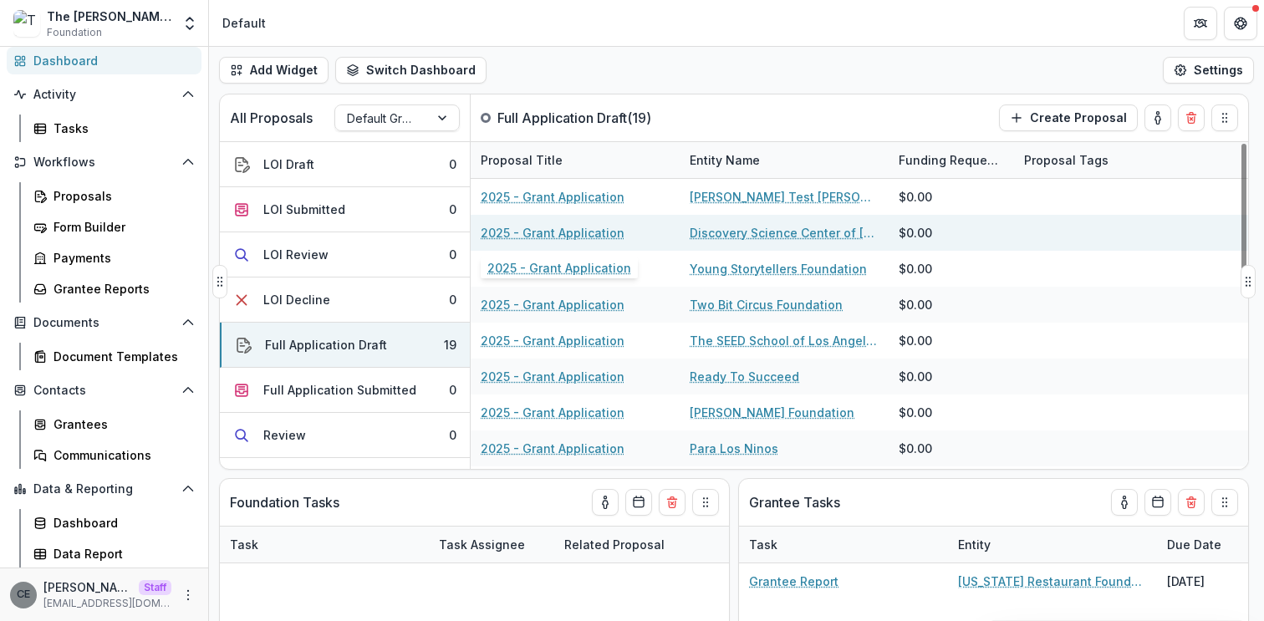
click at [606, 235] on link "2025 - Grant Application" at bounding box center [553, 233] width 144 height 18
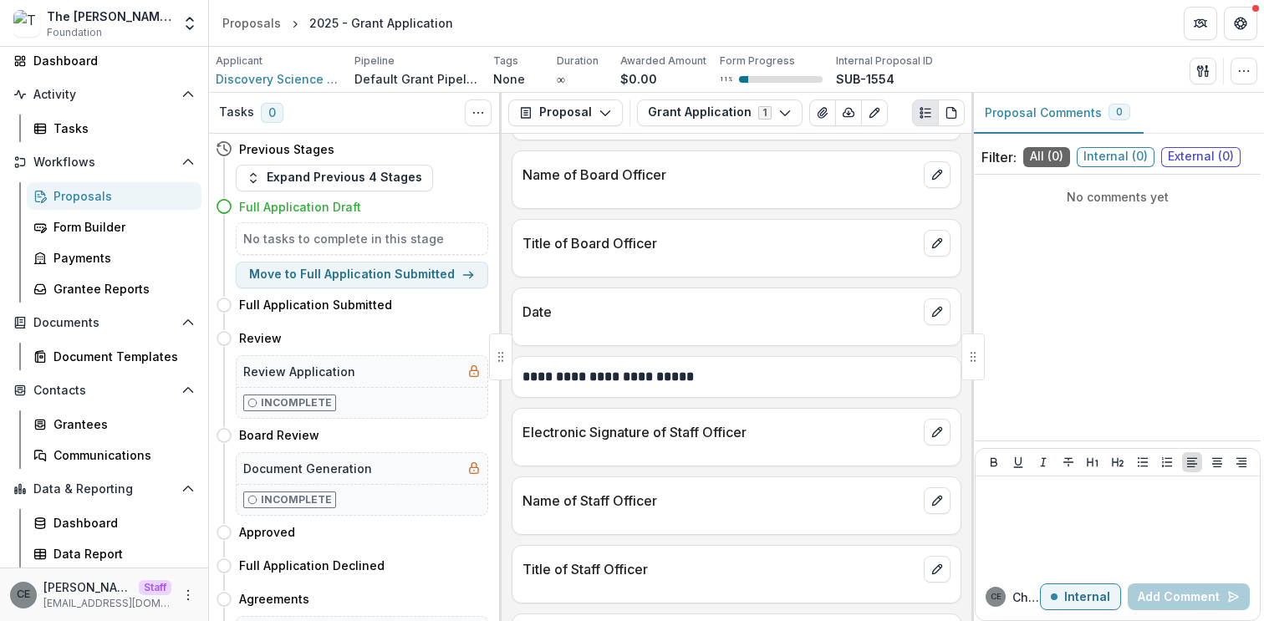
scroll to position [5223, 0]
click at [938, 440] on icon "edit" at bounding box center [937, 432] width 13 height 13
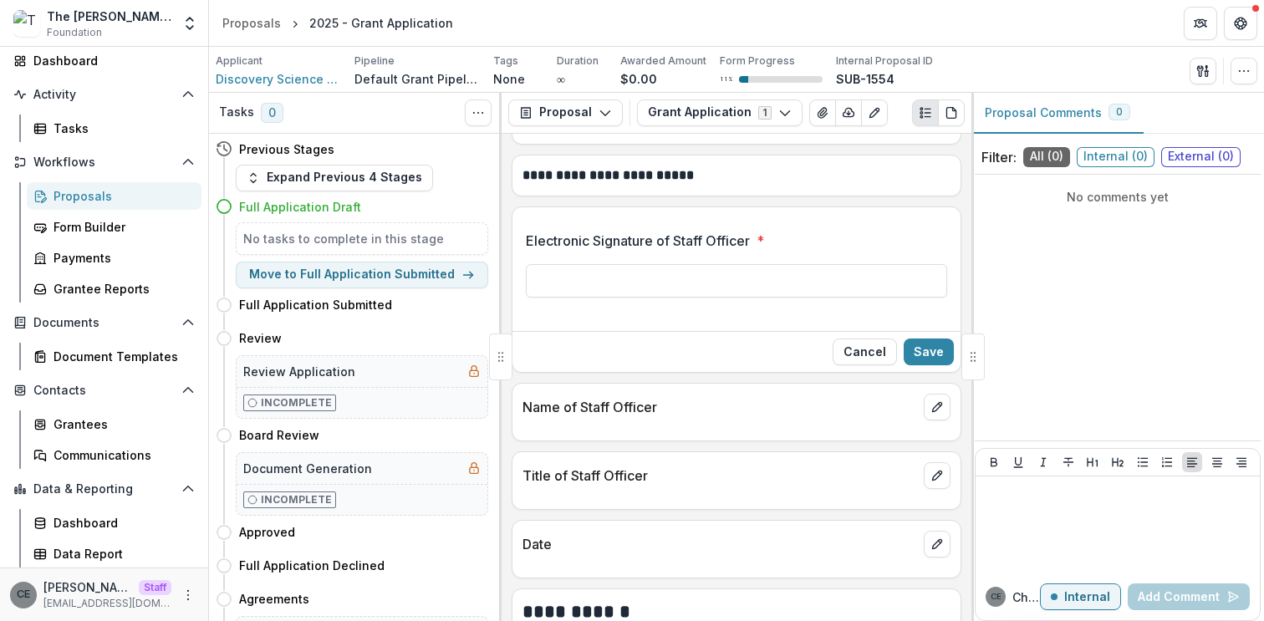
scroll to position [5404, 0]
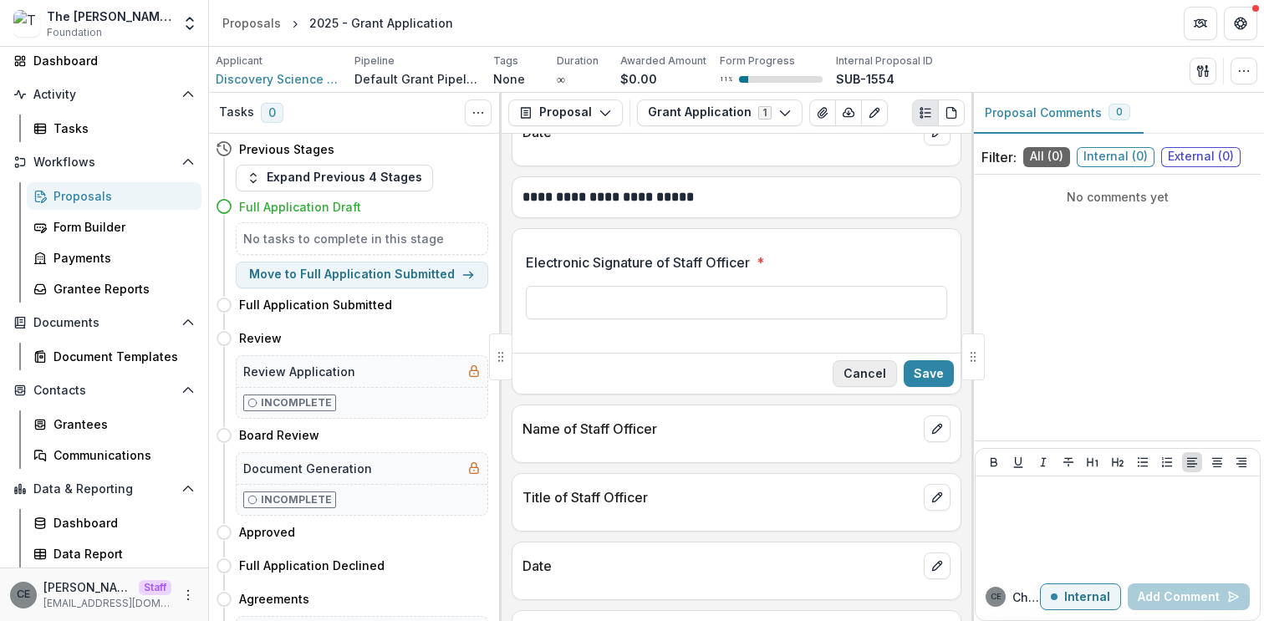
click at [878, 387] on button "Cancel" at bounding box center [865, 373] width 64 height 27
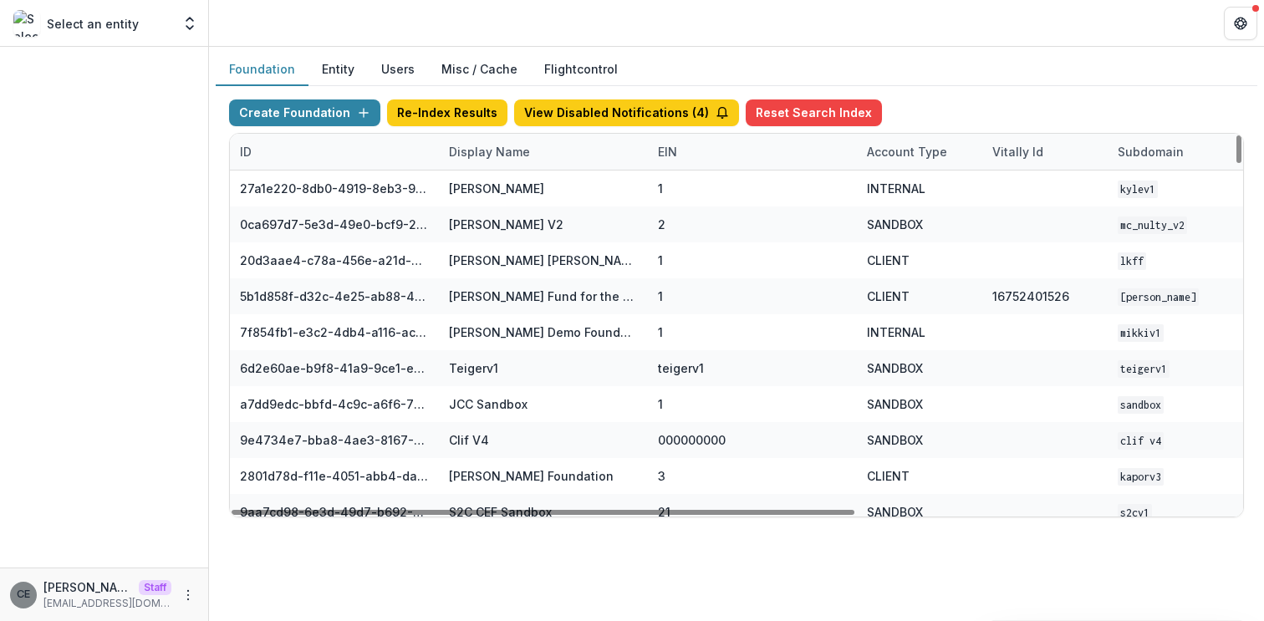
click at [498, 144] on div "Display Name" at bounding box center [489, 152] width 101 height 18
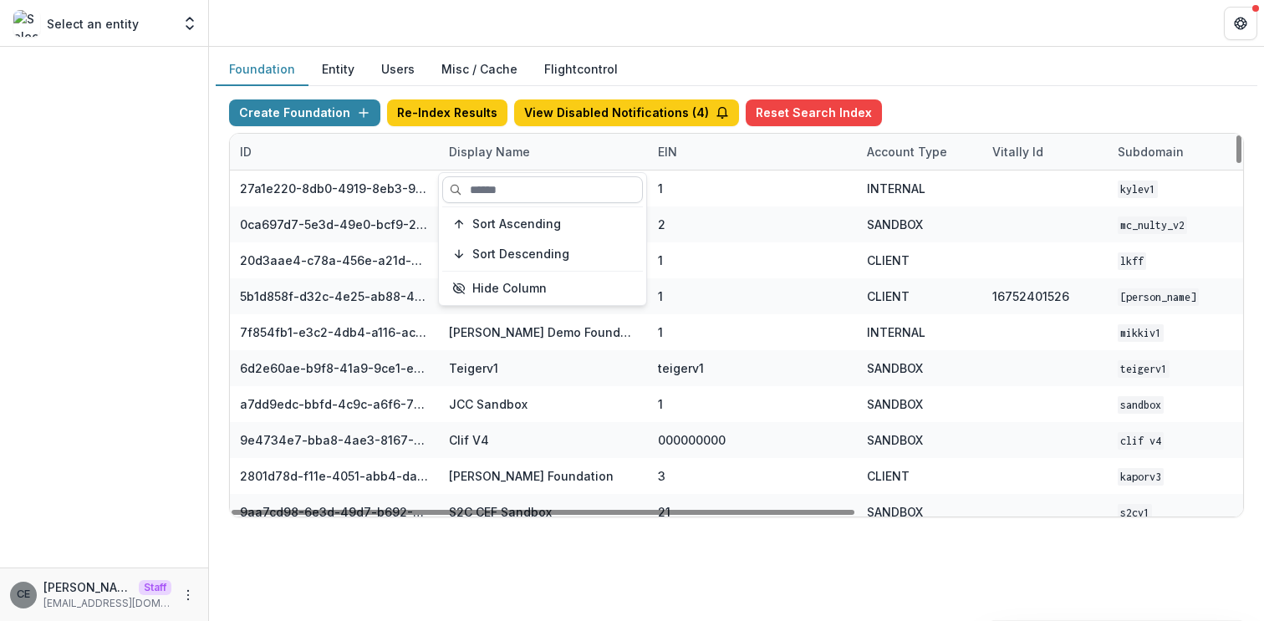
click at [488, 199] on input at bounding box center [542, 189] width 201 height 27
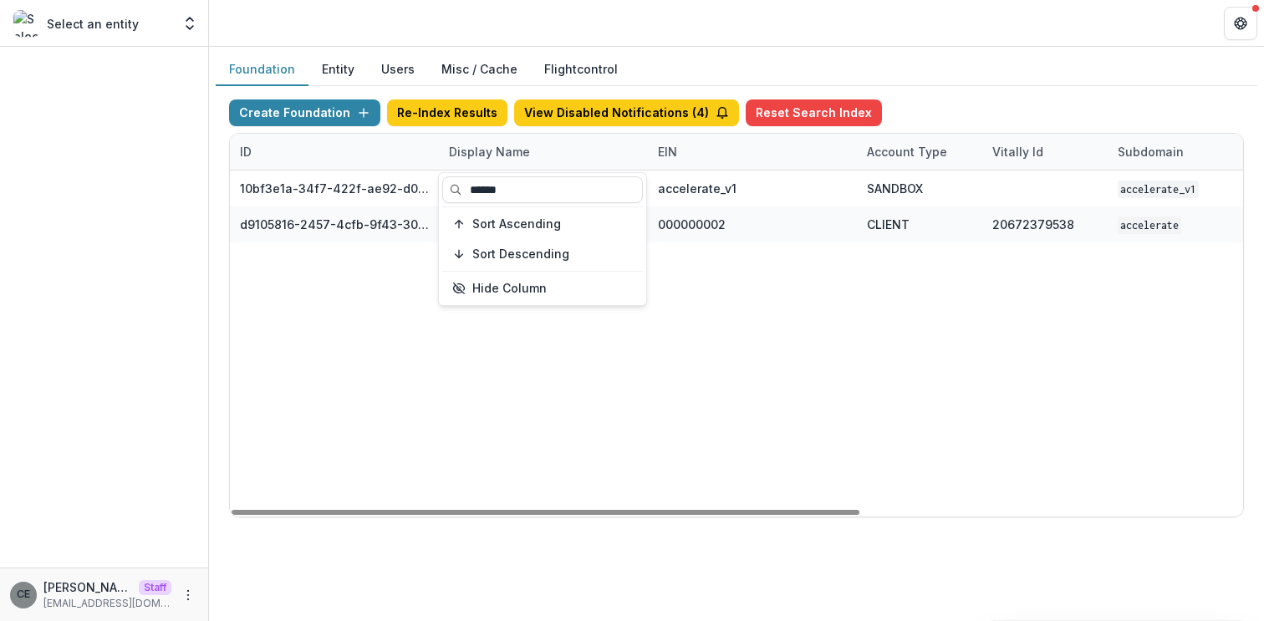
type input "******"
click at [636, 352] on div "10bf3e1a-34f7-422f-ae92-d0f6b8bdf726 Accelerate v1 accelerate_v1 SANDBOX accele…" at bounding box center [1045, 344] width 1631 height 346
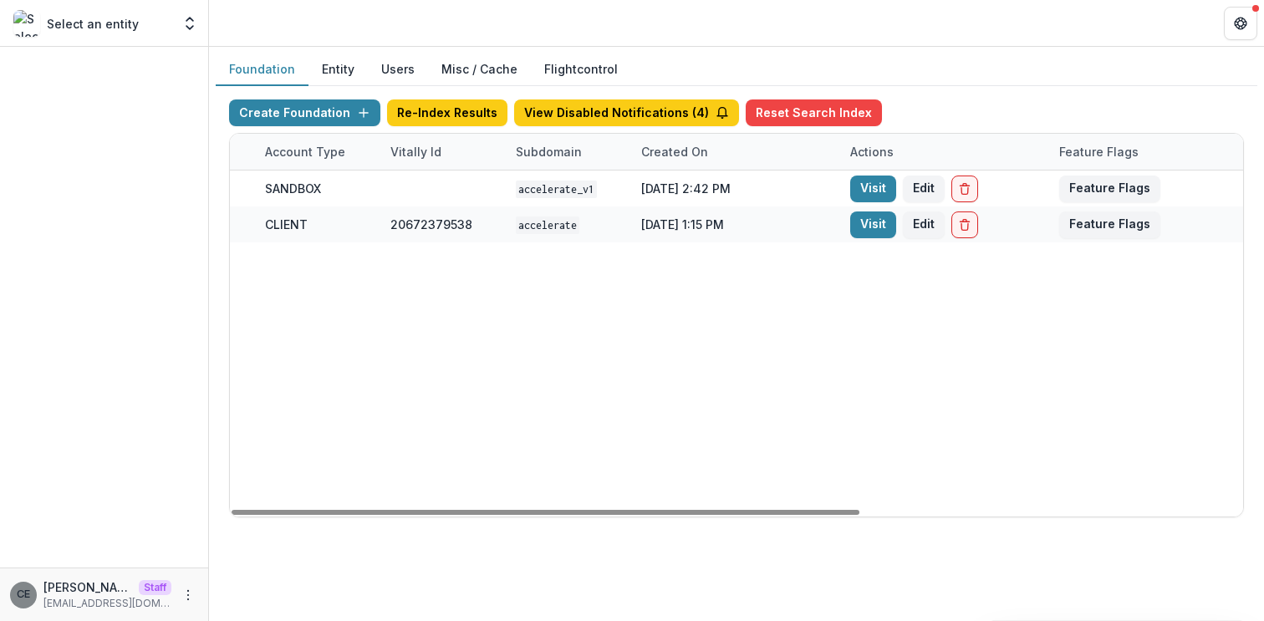
scroll to position [0, 617]
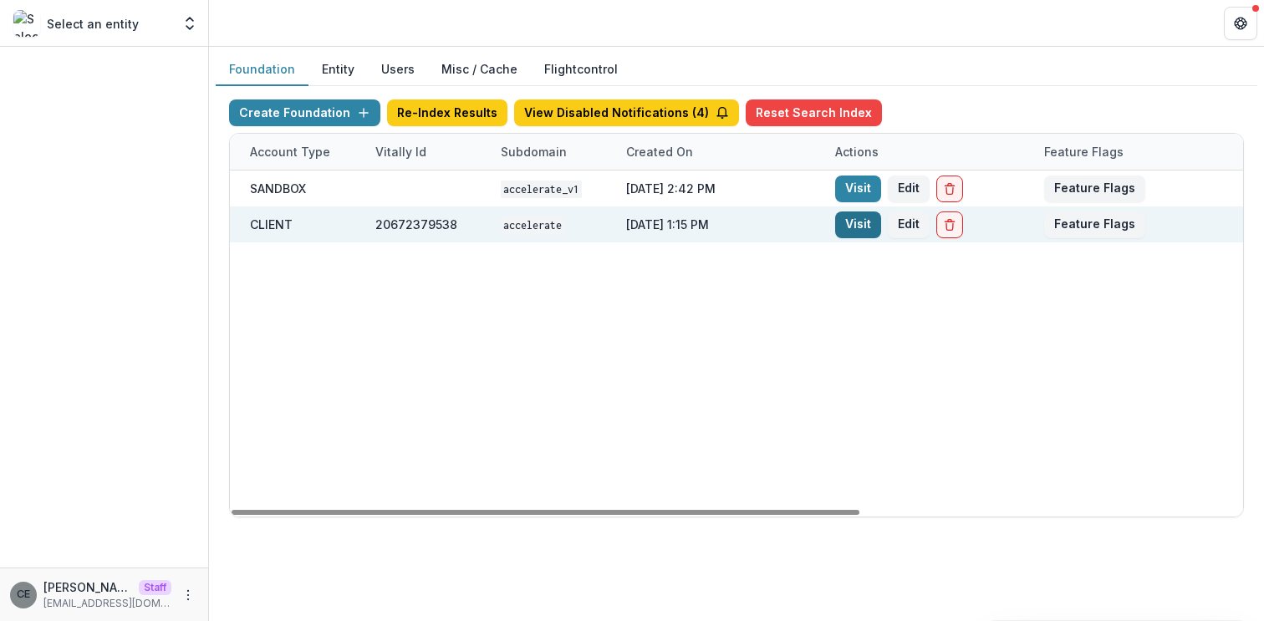
click at [858, 221] on link "Visit" at bounding box center [858, 225] width 46 height 27
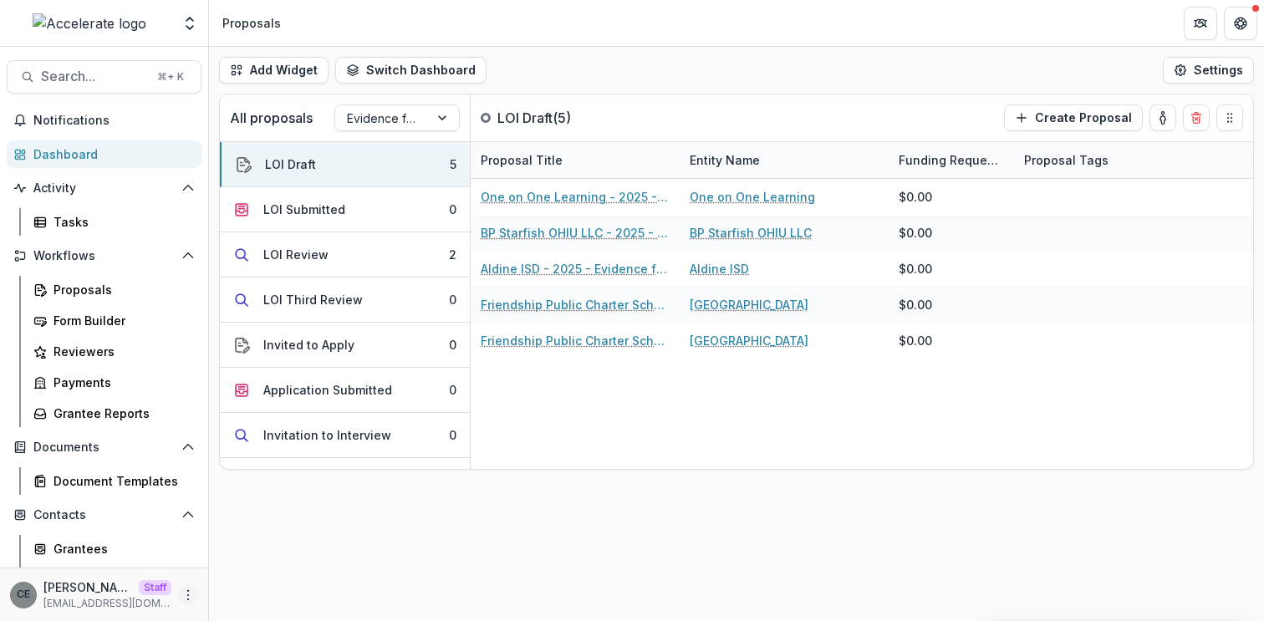
click at [181, 595] on icon "More" at bounding box center [187, 595] width 13 height 13
click at [262, 559] on link "User Settings" at bounding box center [293, 560] width 179 height 28
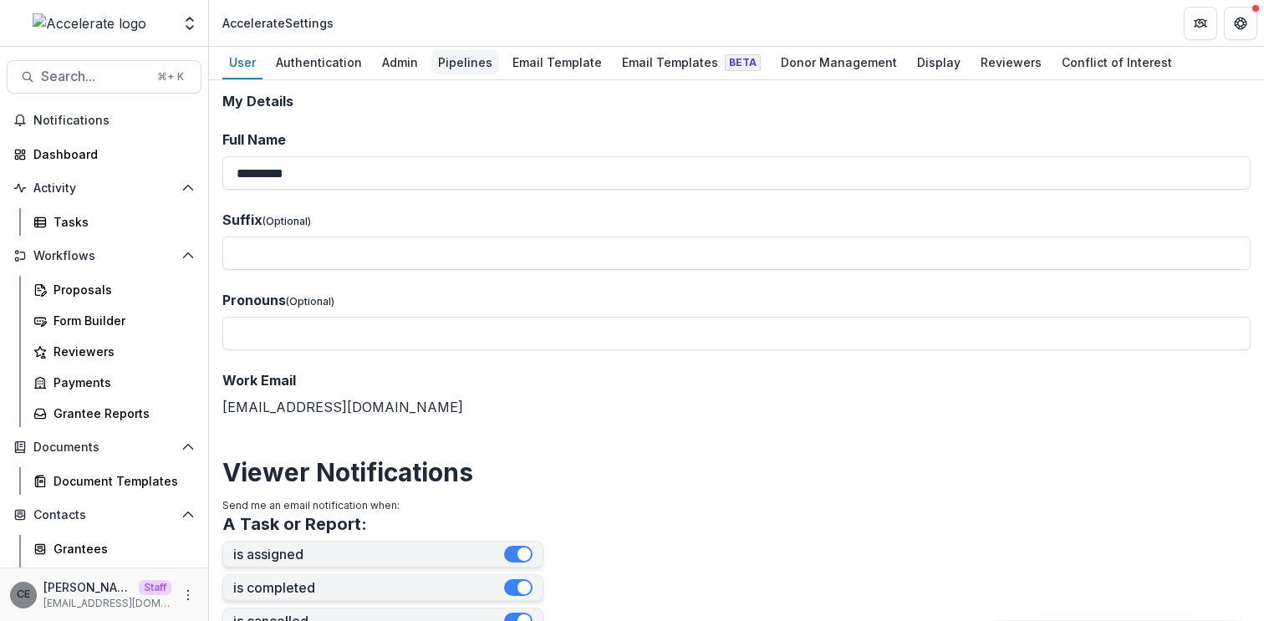
click at [457, 69] on div "Pipelines" at bounding box center [465, 62] width 68 height 24
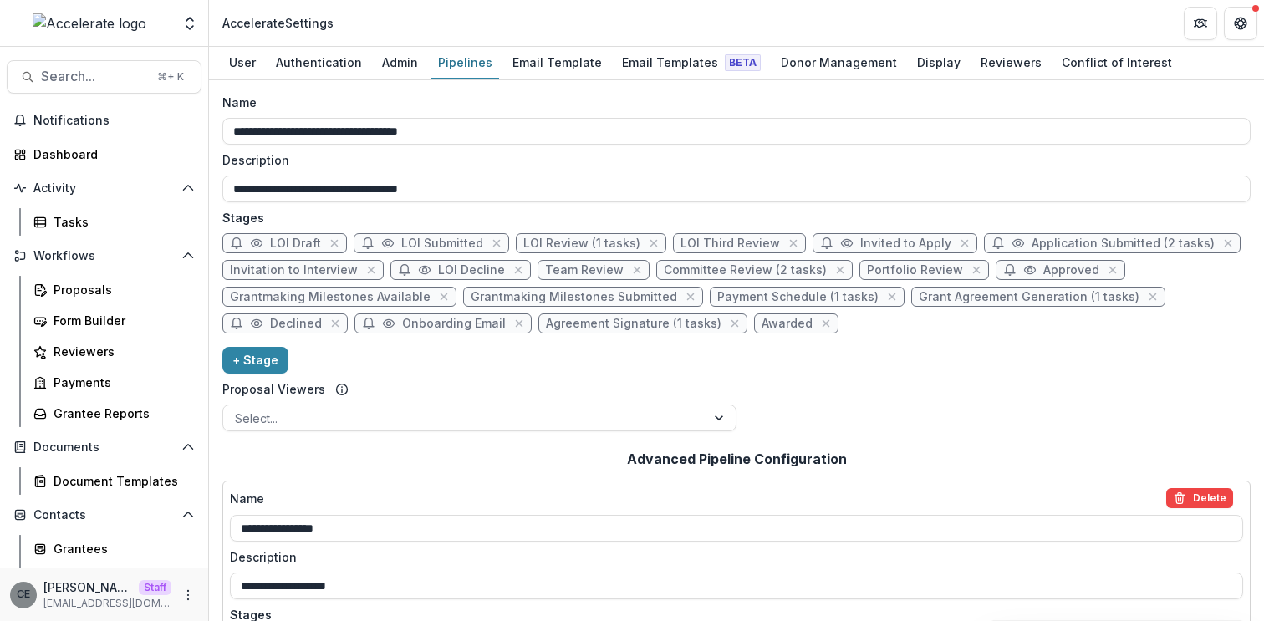
click at [447, 242] on span "LOI Submitted" at bounding box center [442, 244] width 82 height 14
select select "*********"
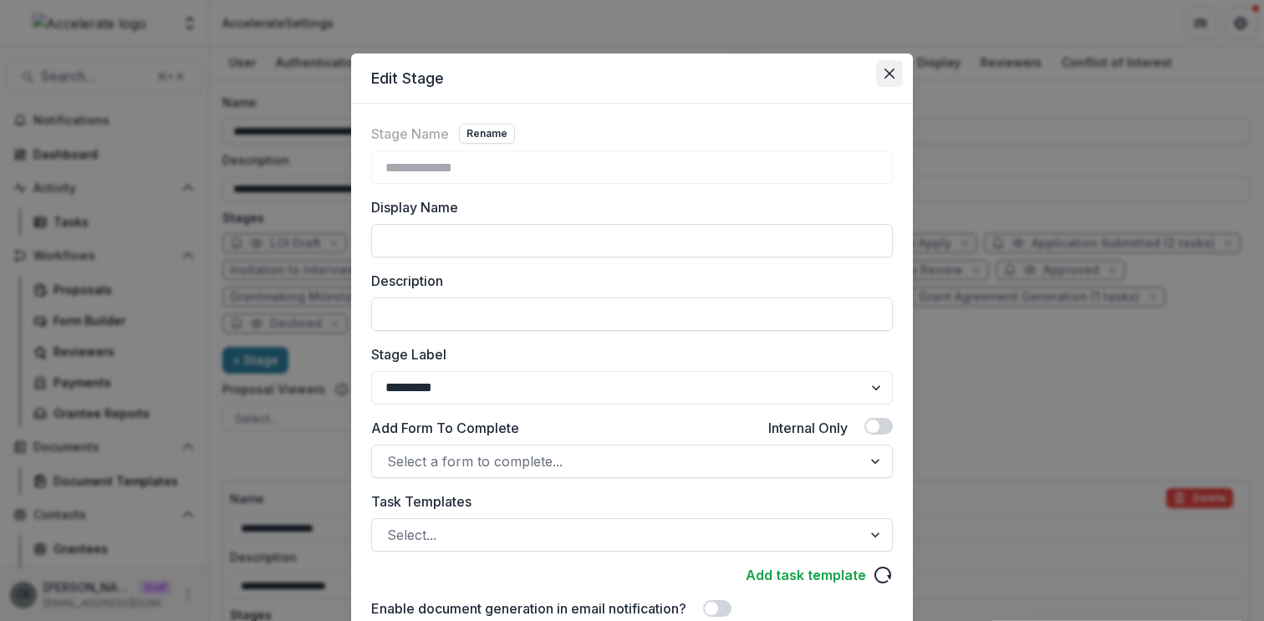
click at [886, 79] on button "Close" at bounding box center [889, 73] width 27 height 27
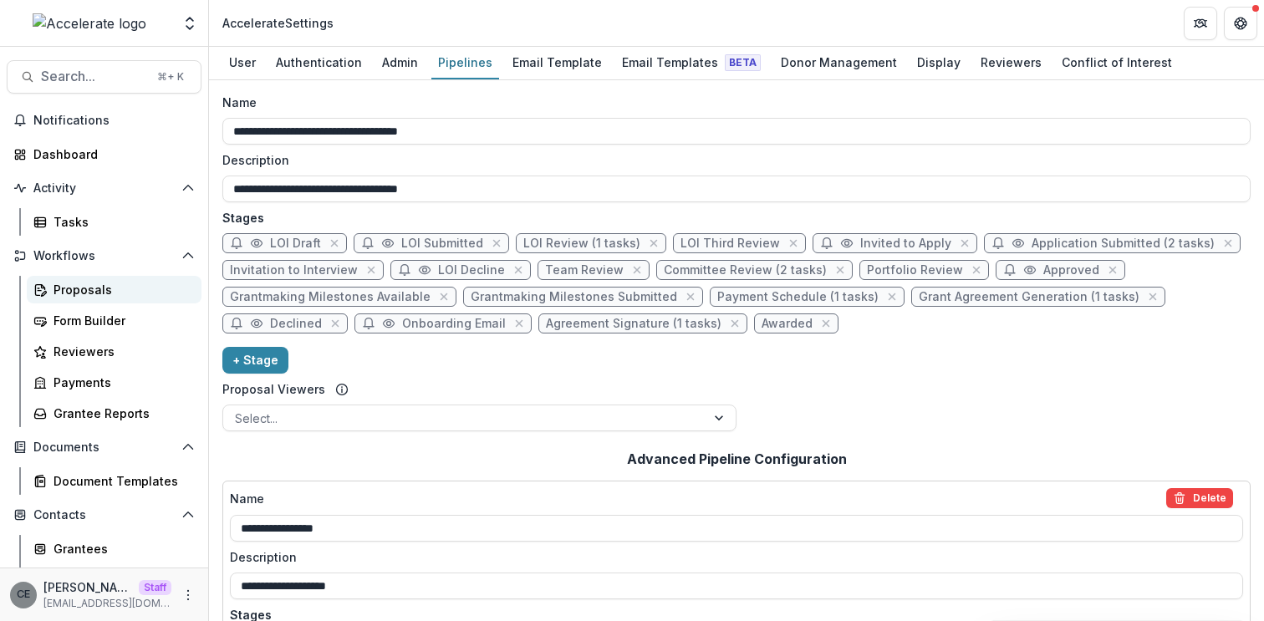
click at [64, 287] on div "Proposals" at bounding box center [121, 290] width 135 height 18
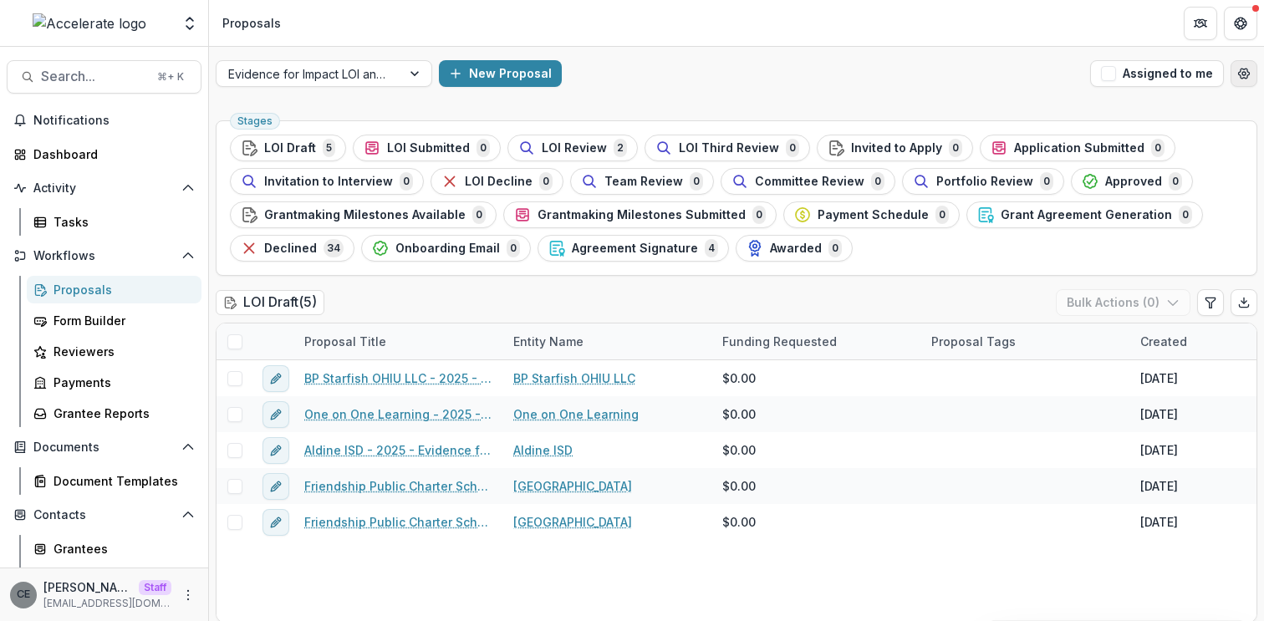
click at [1246, 74] on button "Open table manager" at bounding box center [1244, 73] width 27 height 27
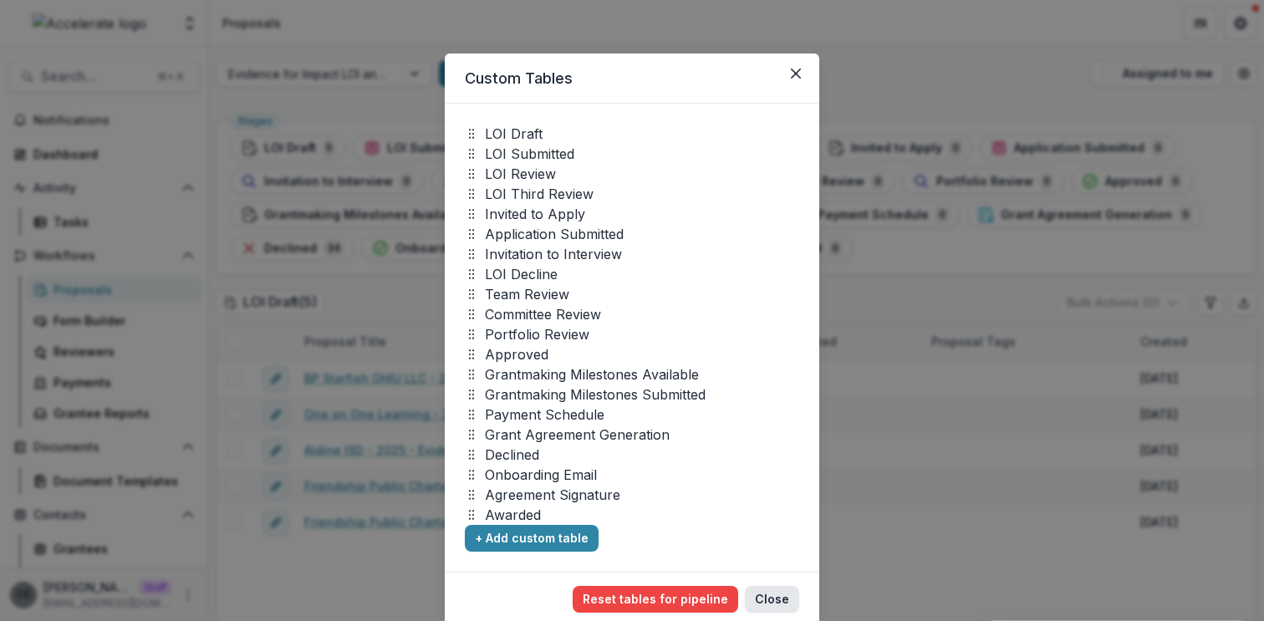
click at [774, 596] on button "Close" at bounding box center [772, 599] width 54 height 27
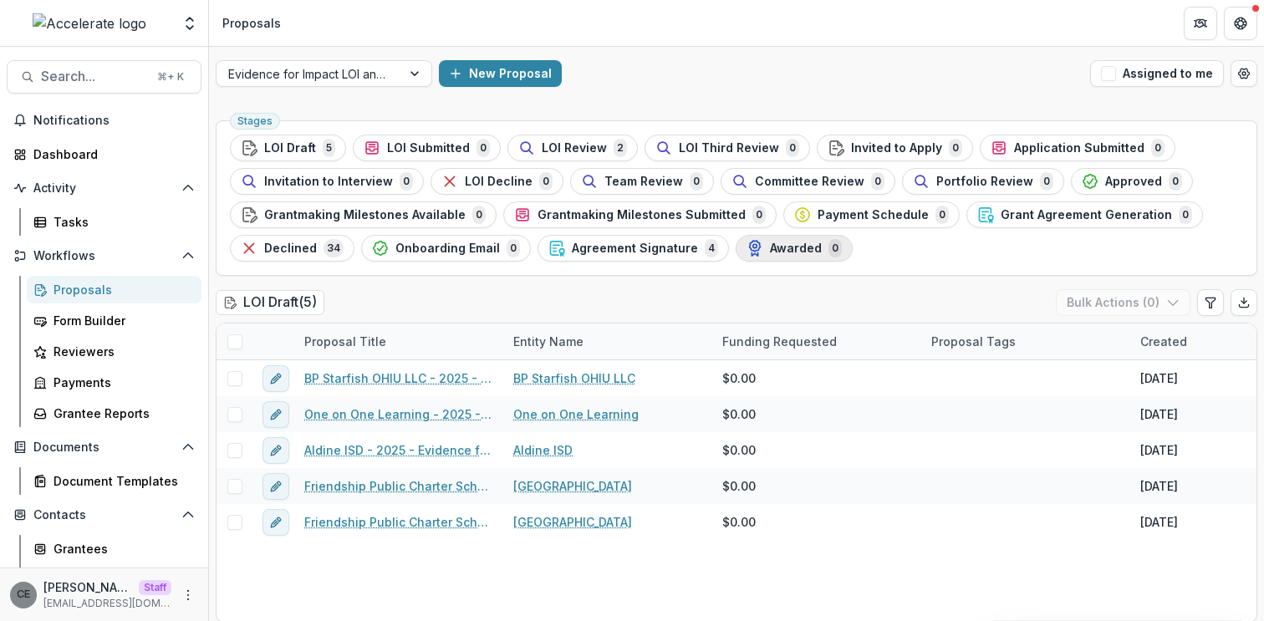
click at [787, 250] on span "Awarded" at bounding box center [796, 249] width 52 height 14
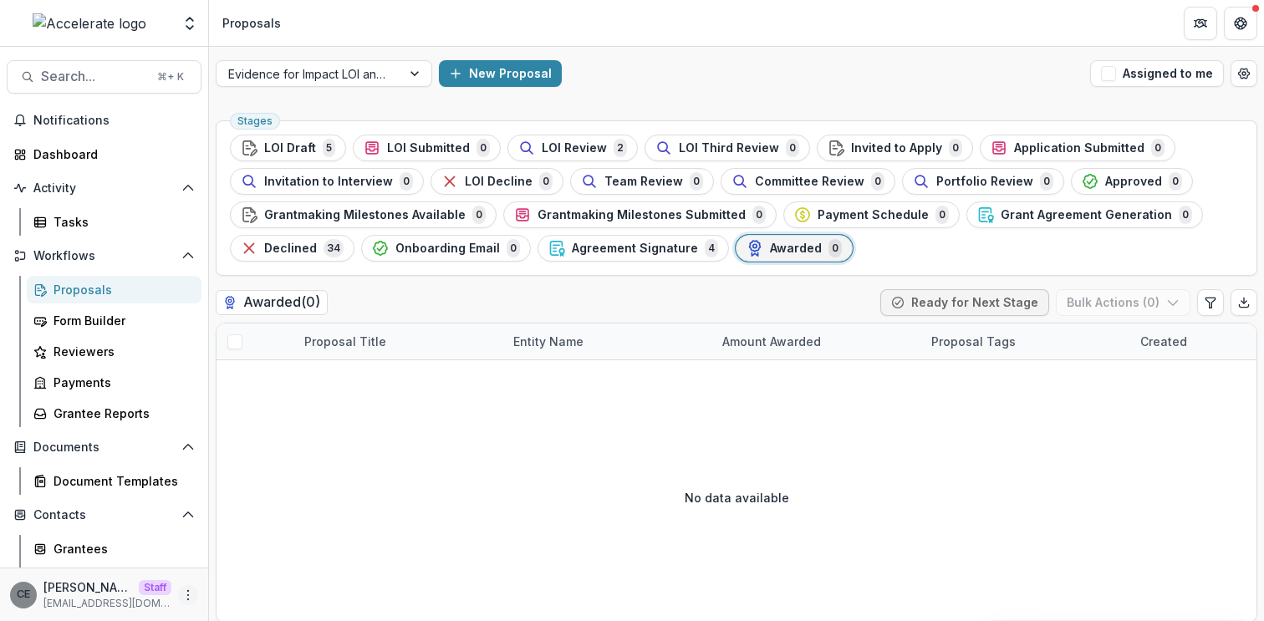
click at [183, 597] on icon "More" at bounding box center [187, 595] width 13 height 13
click at [249, 567] on link "User Settings" at bounding box center [293, 560] width 179 height 28
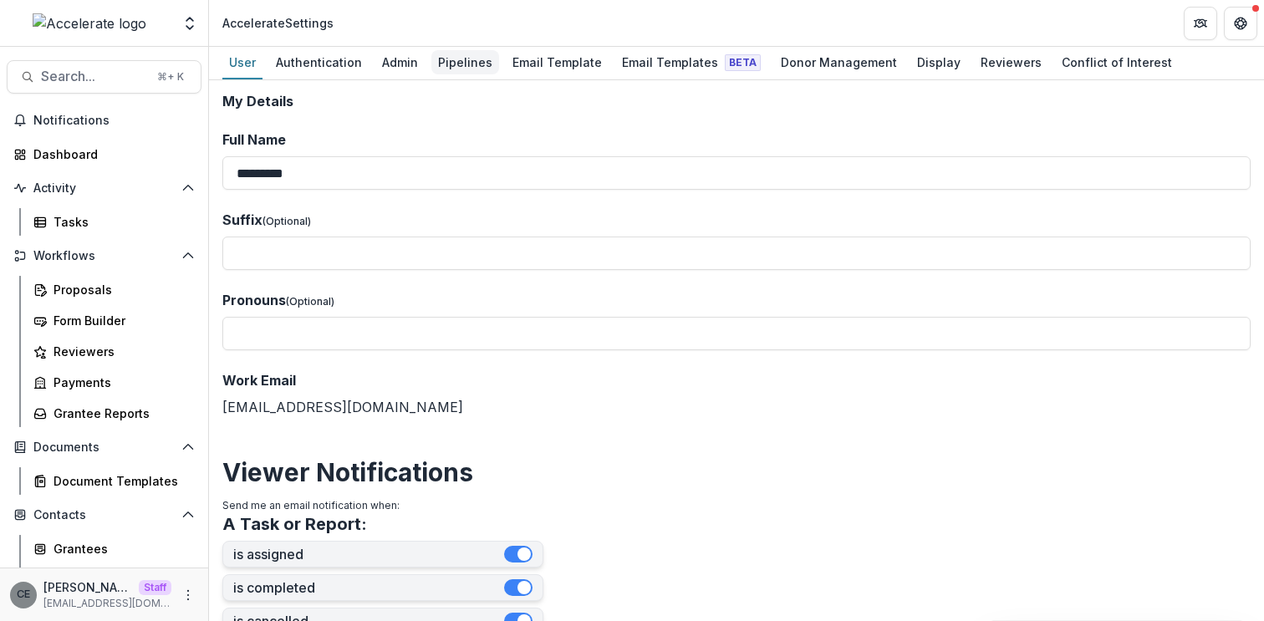
click at [468, 63] on div "Pipelines" at bounding box center [465, 62] width 68 height 24
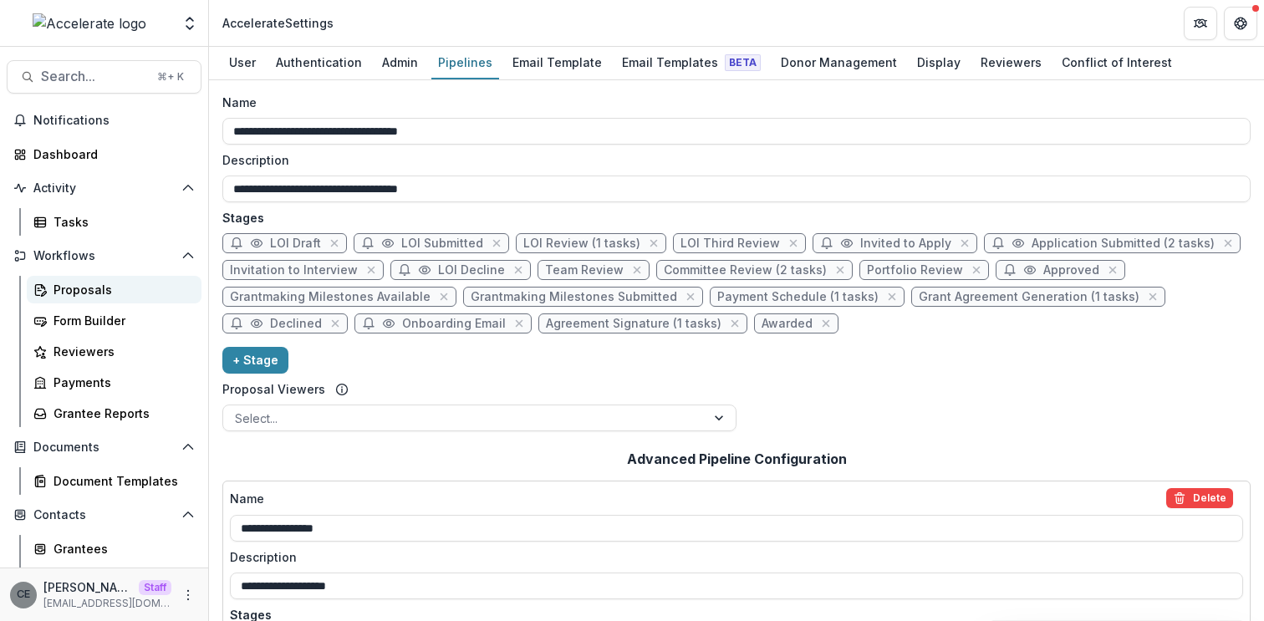
click at [73, 294] on div "Proposals" at bounding box center [121, 290] width 135 height 18
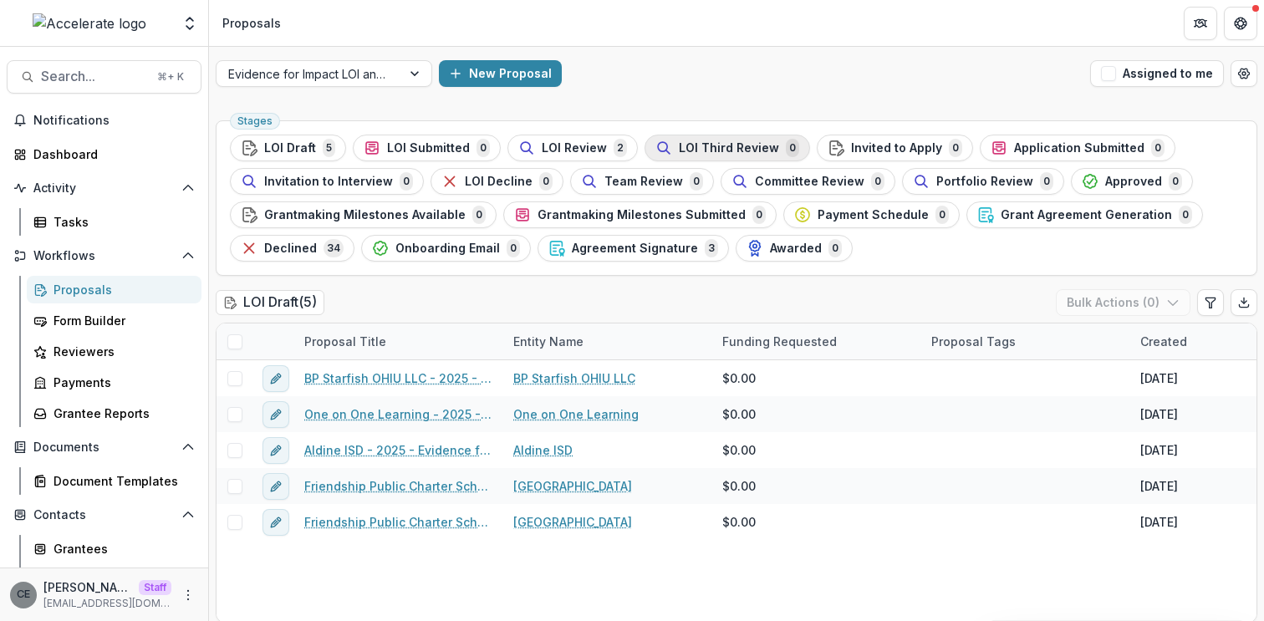
click at [709, 146] on span "LOI Third Review" at bounding box center [729, 148] width 100 height 14
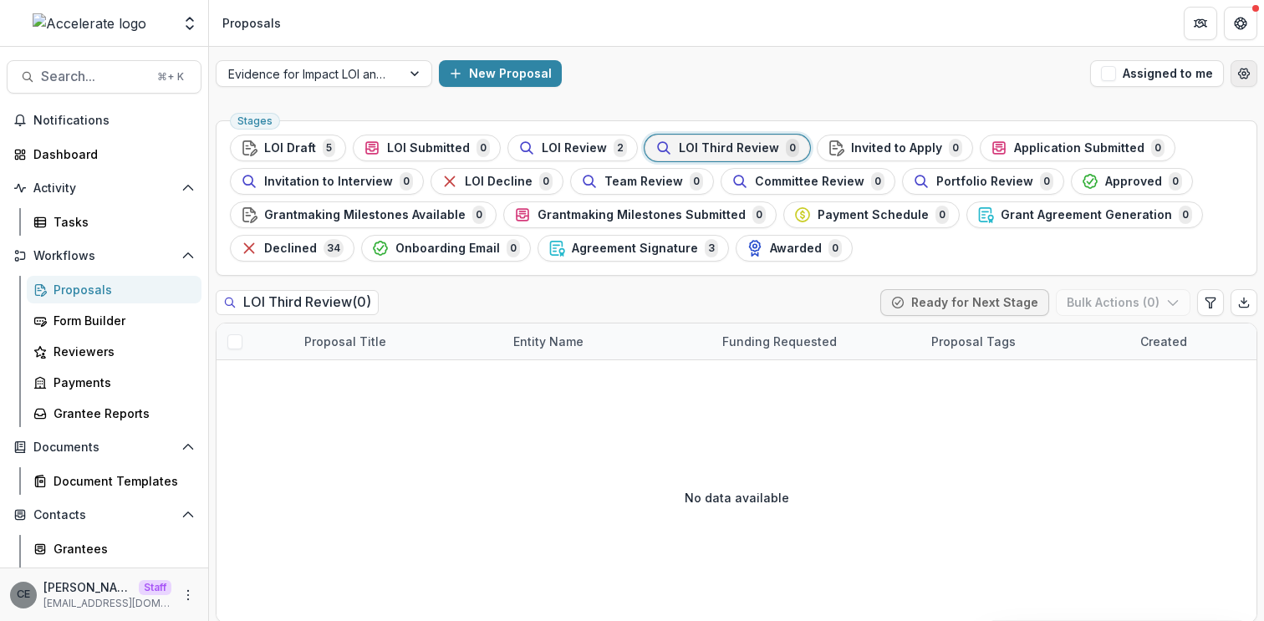
click at [1241, 70] on icon "Open table manager" at bounding box center [1244, 73] width 13 height 13
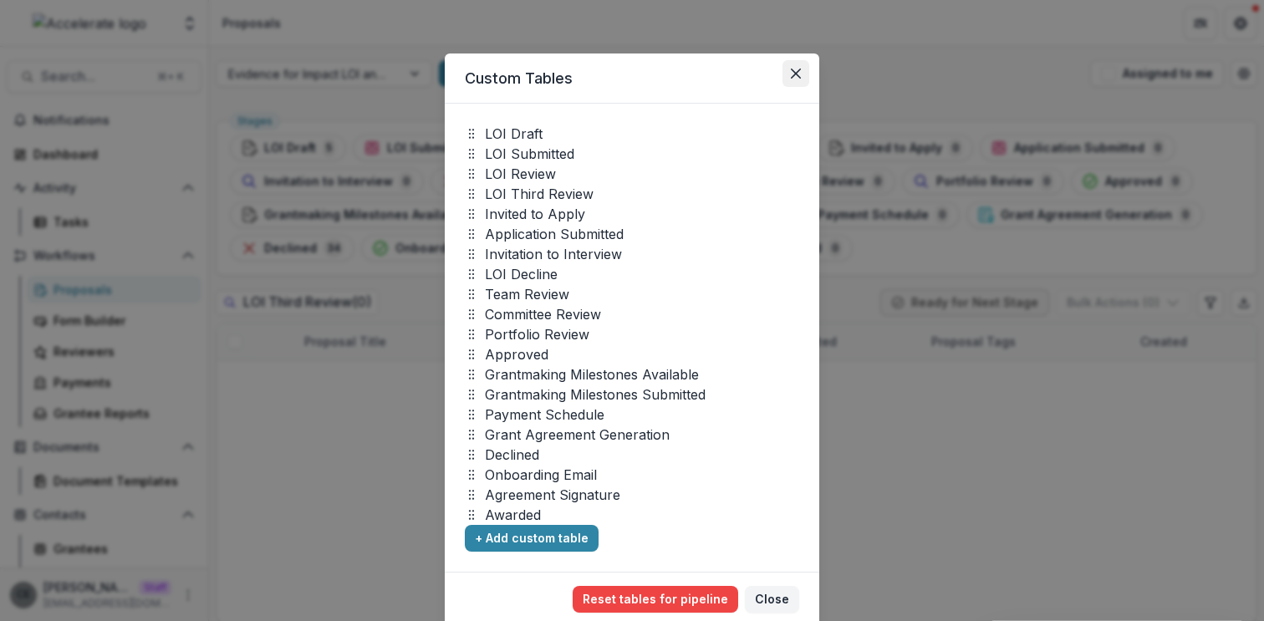
click at [794, 72] on icon "Close" at bounding box center [796, 74] width 10 height 10
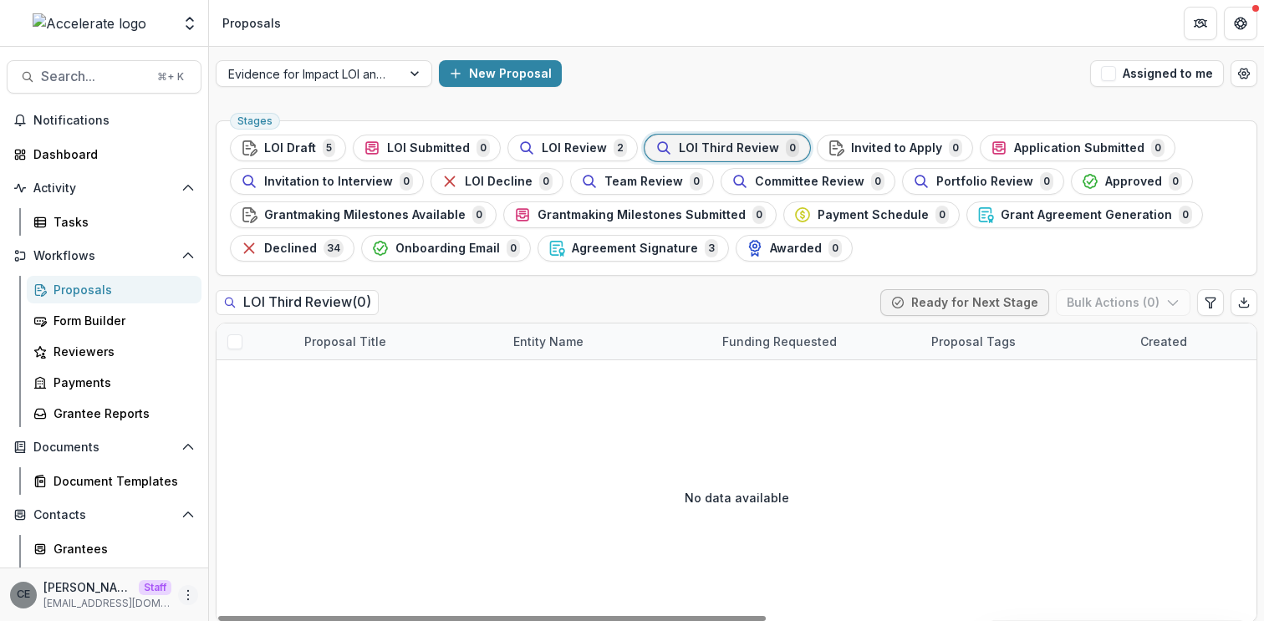
click at [188, 590] on circle "More" at bounding box center [188, 590] width 1 height 1
click at [248, 564] on link "User Settings" at bounding box center [293, 560] width 179 height 28
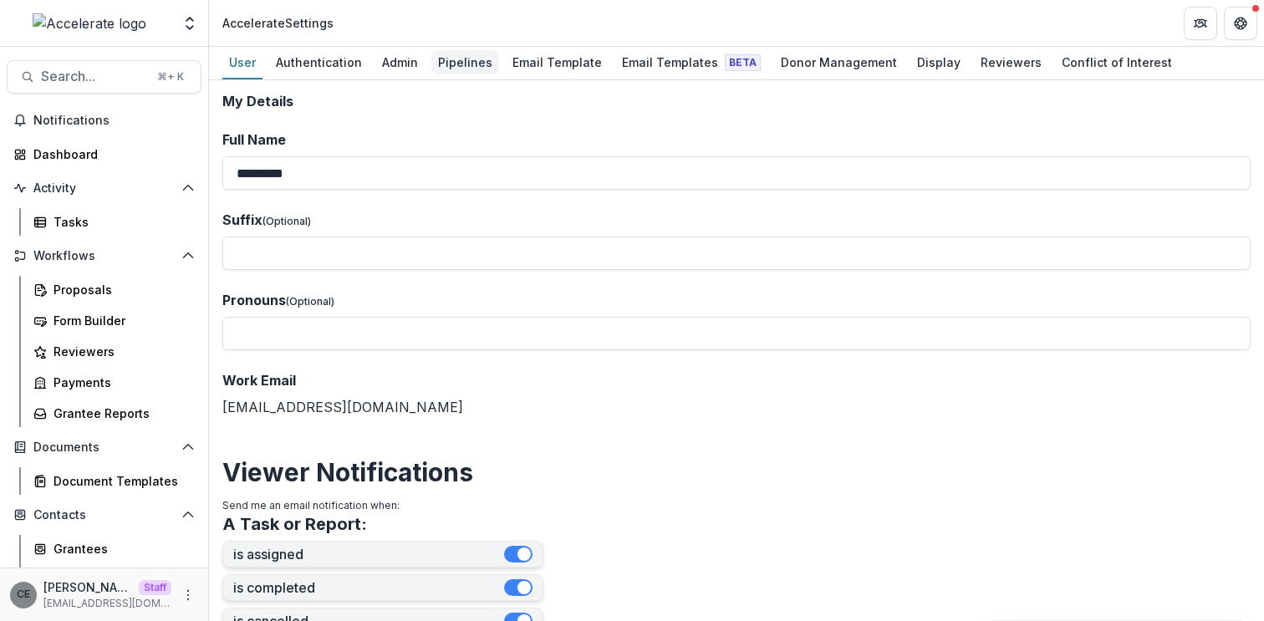
click at [465, 54] on div "Pipelines" at bounding box center [465, 62] width 68 height 24
